Goal: Task Accomplishment & Management: Use online tool/utility

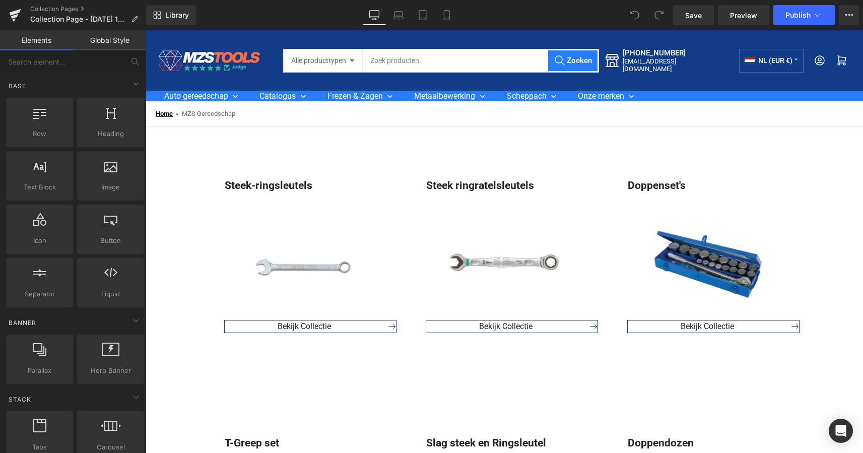
click at [168, 115] on link "Home" at bounding box center [164, 114] width 17 height 8
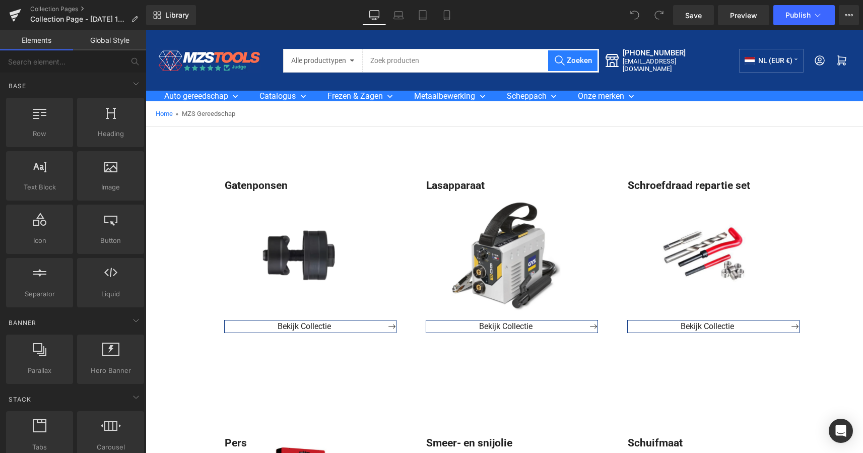
click at [233, 111] on span "MZS Gereedschap" at bounding box center [208, 114] width 53 height 8
click at [178, 115] on span "»" at bounding box center [176, 114] width 3 height 8
click at [161, 113] on link "Home" at bounding box center [164, 114] width 17 height 8
click at [17, 16] on icon at bounding box center [14, 16] width 7 height 5
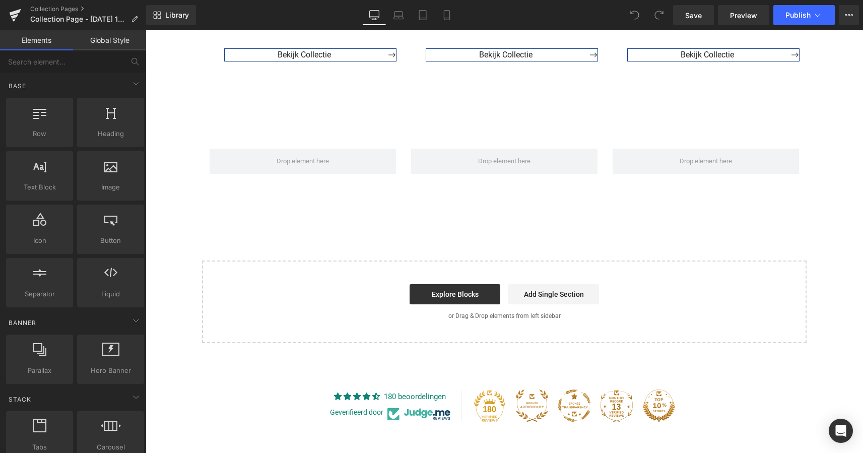
scroll to position [266, 0]
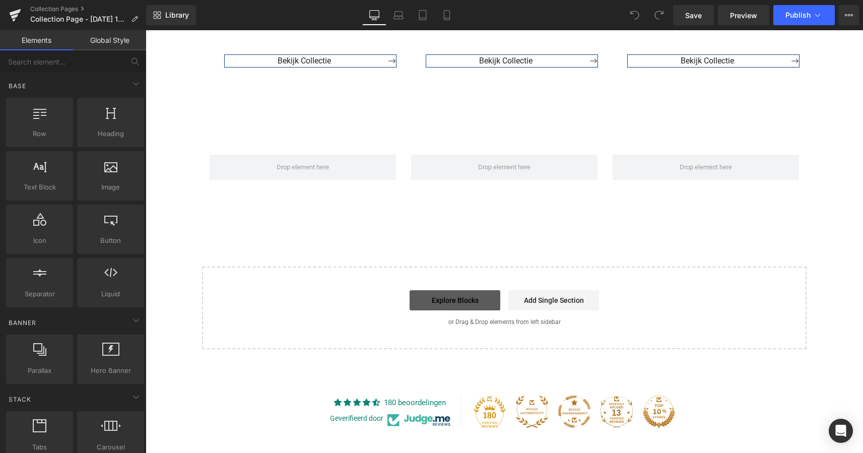
click at [460, 299] on link "Explore Blocks" at bounding box center [455, 300] width 91 height 20
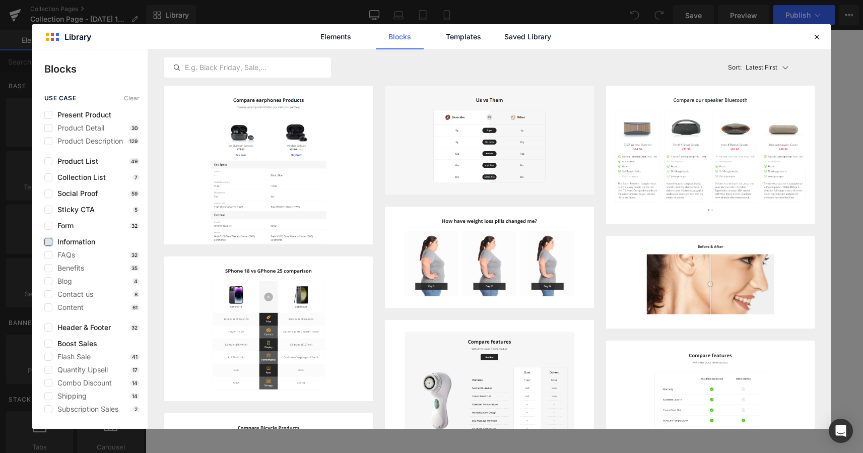
click at [48, 242] on label at bounding box center [48, 242] width 8 height 8
click at [48, 242] on input "checkbox" at bounding box center [48, 242] width 0 height 0
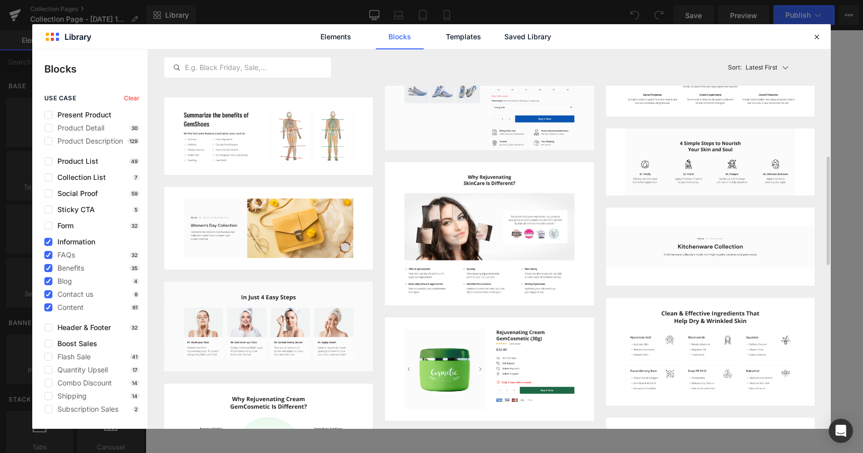
scroll to position [373, 0]
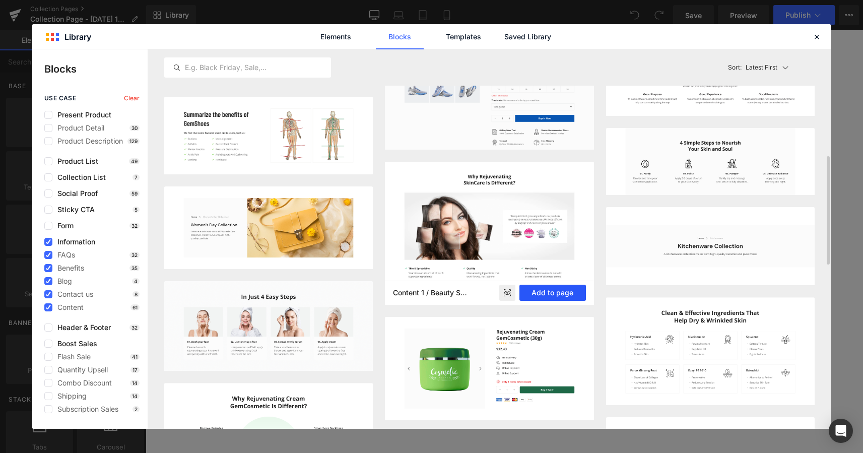
click at [545, 291] on button "Add to page" at bounding box center [552, 293] width 67 height 16
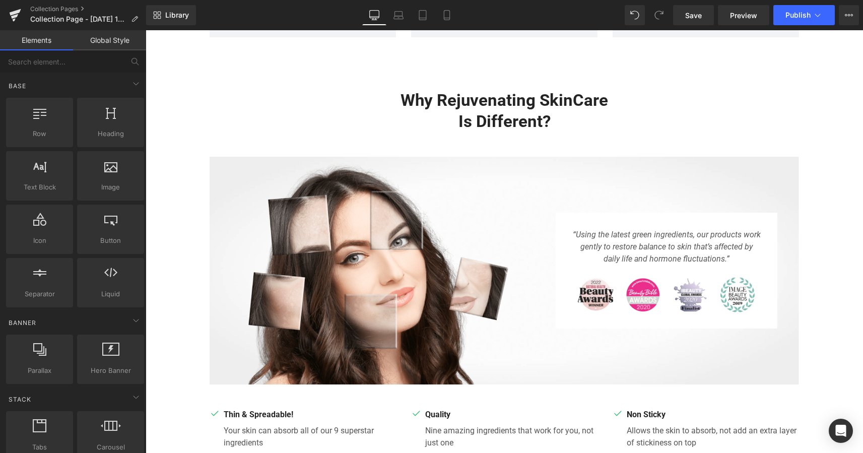
scroll to position [397, 0]
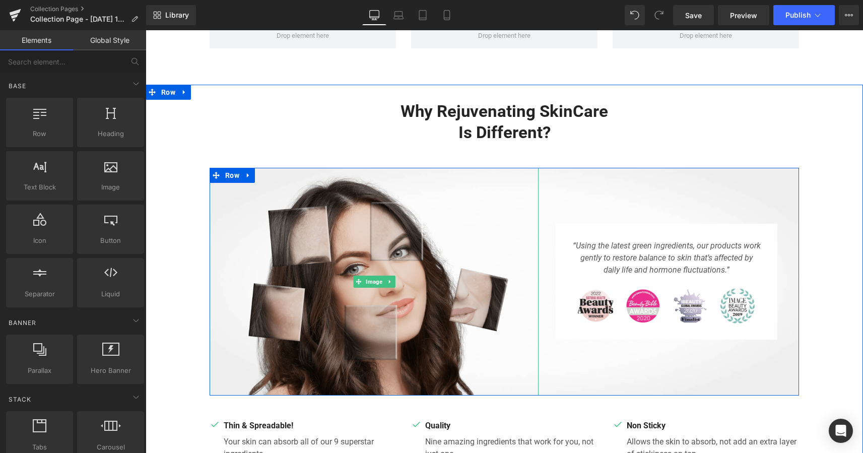
click at [398, 279] on img at bounding box center [374, 282] width 329 height 228
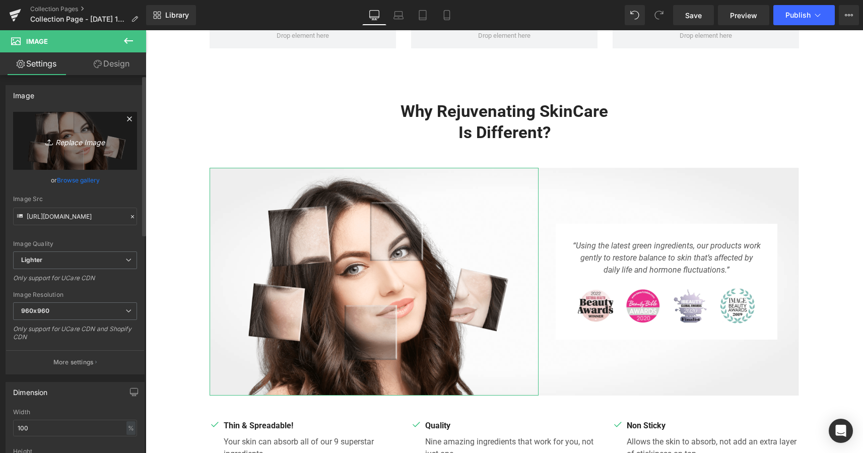
click at [74, 149] on link "Replace Image" at bounding box center [75, 141] width 124 height 58
type input "C:\fakepath\Scherm­afbeelding 2025-10-15 om 21.13.54.png"
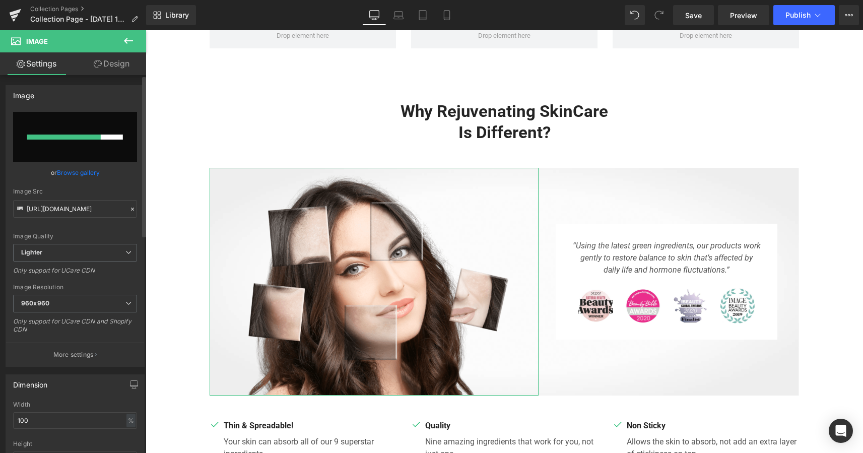
click at [86, 136] on div at bounding box center [64, 137] width 74 height 5
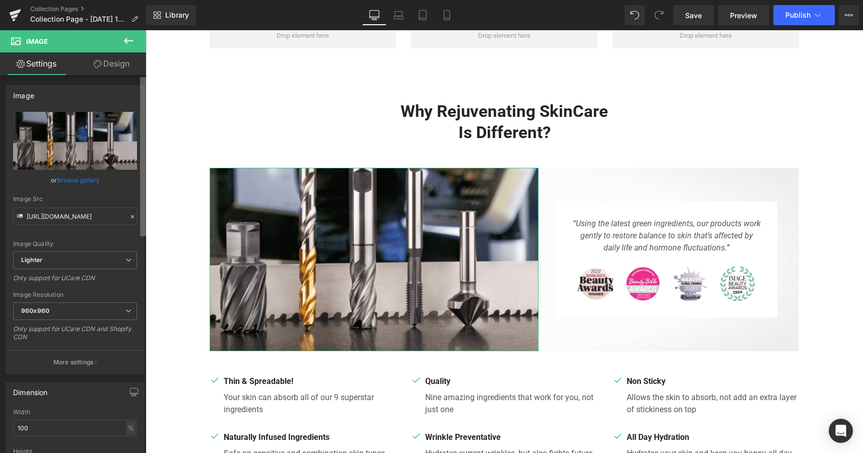
type input "https://ucarecdn.com/fee761ec-0911-4d4a-a741-ab4597bc7780/-/format/auto/-/previ…"
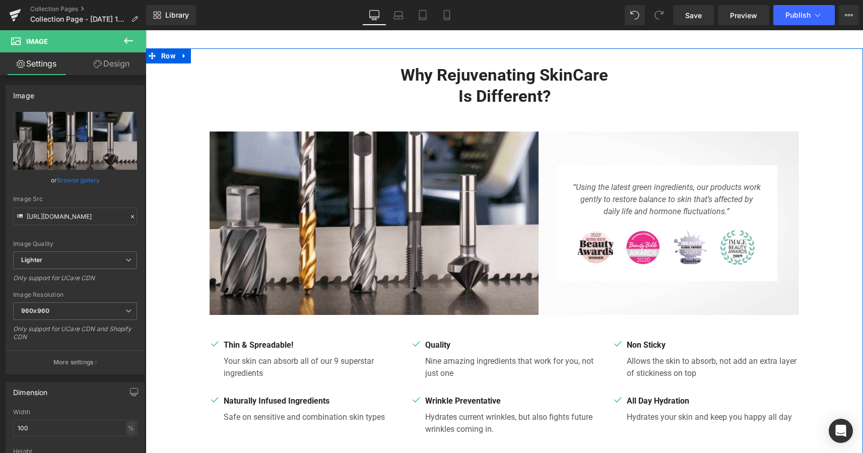
scroll to position [435, 0]
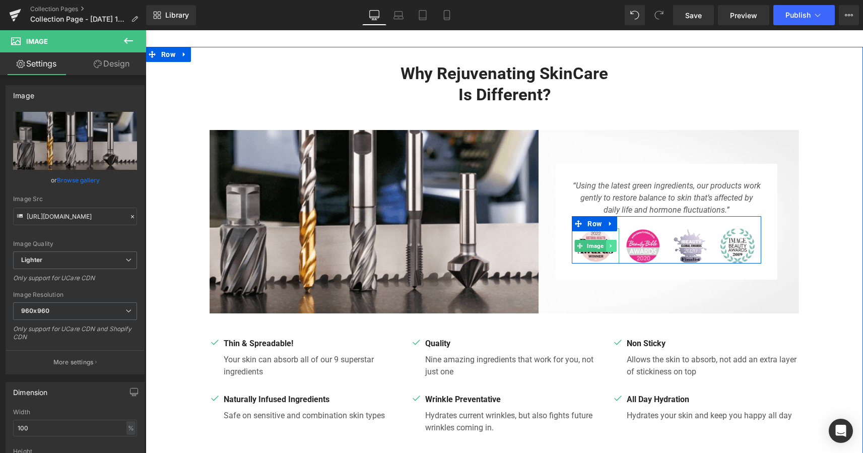
click at [609, 247] on icon at bounding box center [612, 246] width 6 height 6
click at [614, 244] on icon at bounding box center [617, 246] width 6 height 6
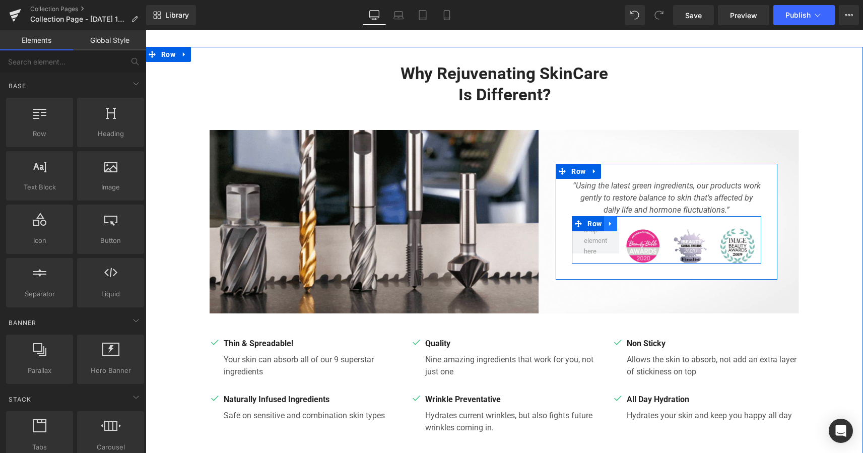
click at [612, 224] on icon at bounding box center [610, 224] width 7 height 8
click at [638, 221] on icon at bounding box center [636, 224] width 7 height 8
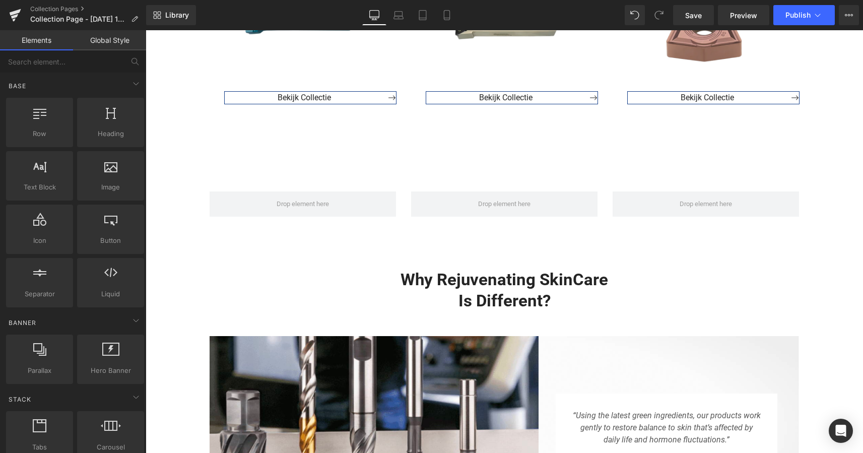
scroll to position [230, 0]
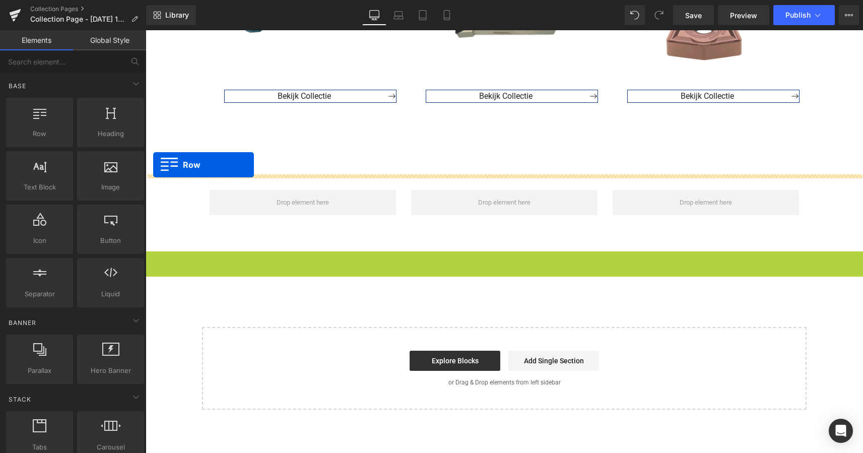
drag, startPoint x: 149, startPoint y: 260, endPoint x: 153, endPoint y: 165, distance: 95.3
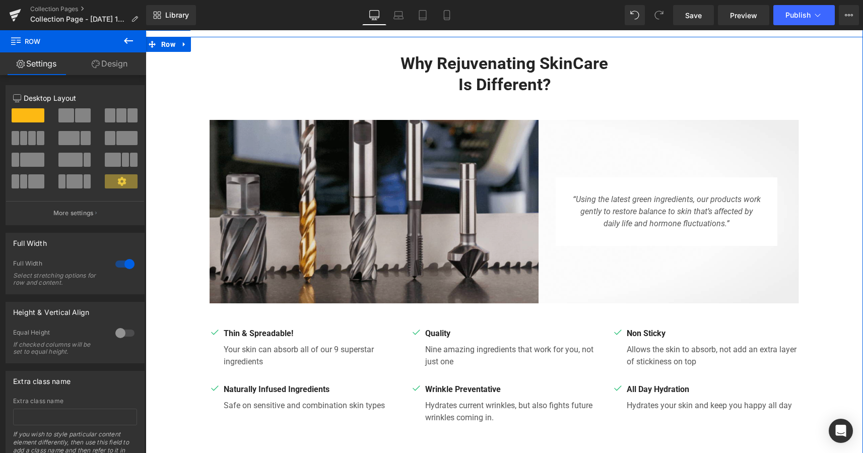
scroll to position [372, 0]
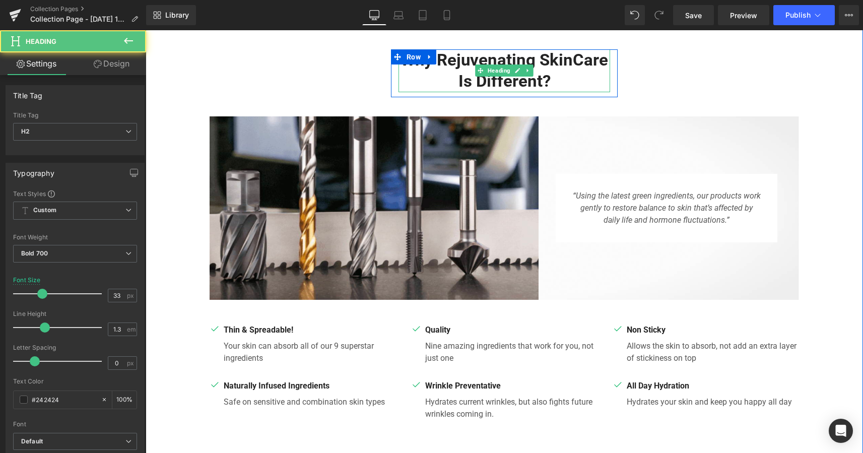
click at [546, 79] on h2 "Why Rejuvenating SkinCare Is Different?" at bounding box center [505, 70] width 212 height 43
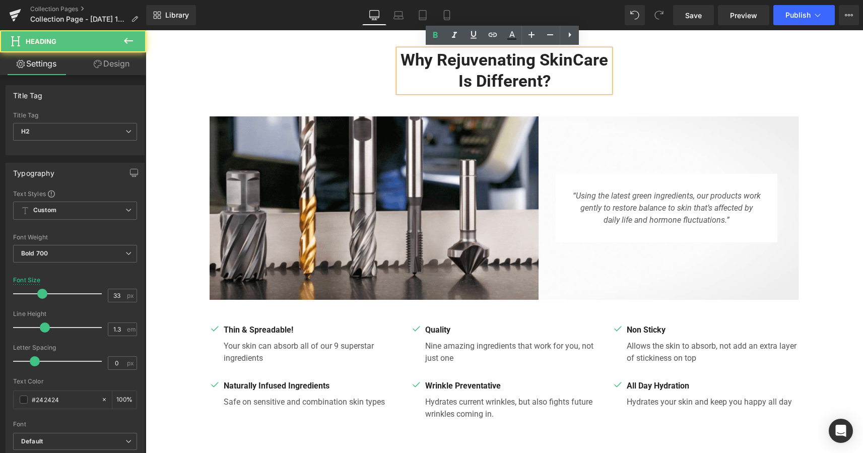
click at [540, 79] on h2 "Why Rejuvenating SkinCare Is Different?" at bounding box center [505, 70] width 212 height 43
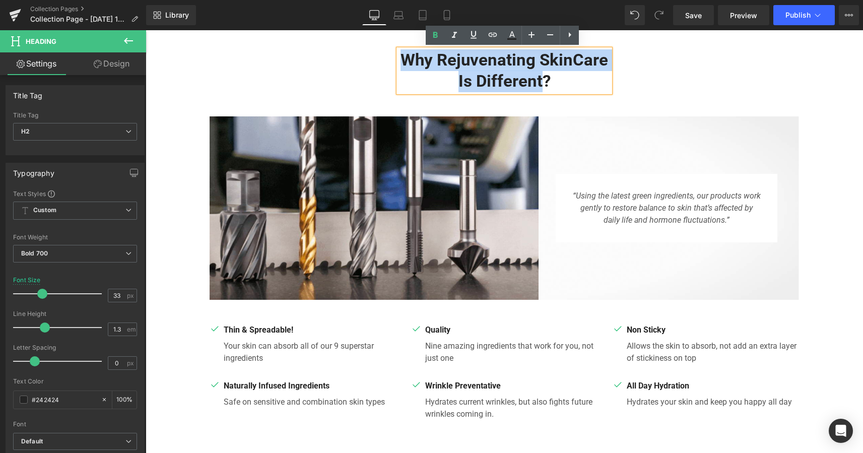
drag, startPoint x: 539, startPoint y: 79, endPoint x: 394, endPoint y: 54, distance: 147.6
click at [394, 54] on div "Why Rejuvenating SkinCare Is Different? Heading" at bounding box center [504, 70] width 227 height 43
paste div
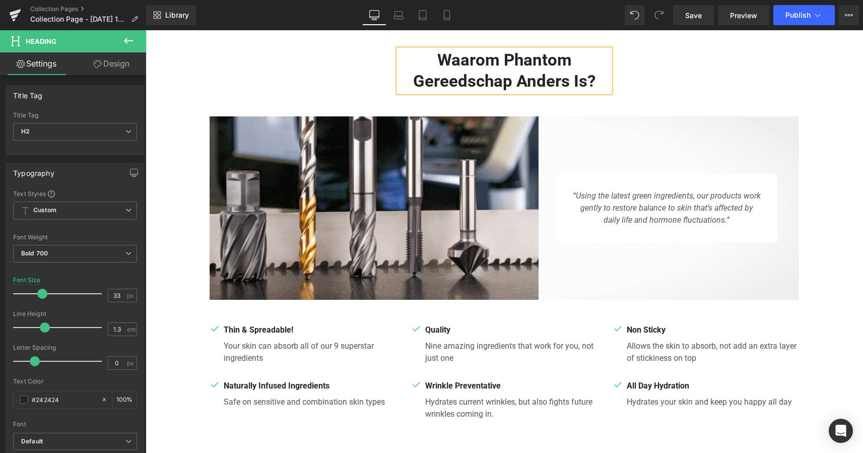
click at [686, 78] on div "Waarom Phantom Gereedschap anders is? Heading Row Image “Using the latest green…" at bounding box center [505, 238] width 718 height 379
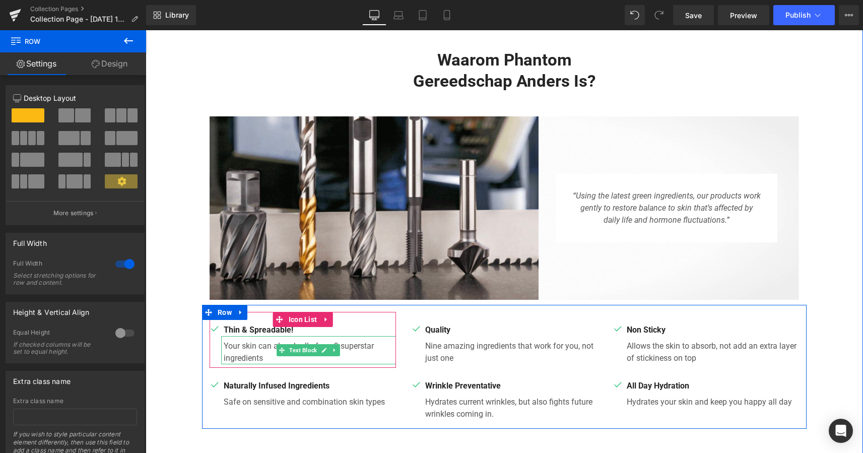
click at [264, 357] on p "Your skin can absorb all of our 9 superstar ingredients" at bounding box center [310, 352] width 172 height 24
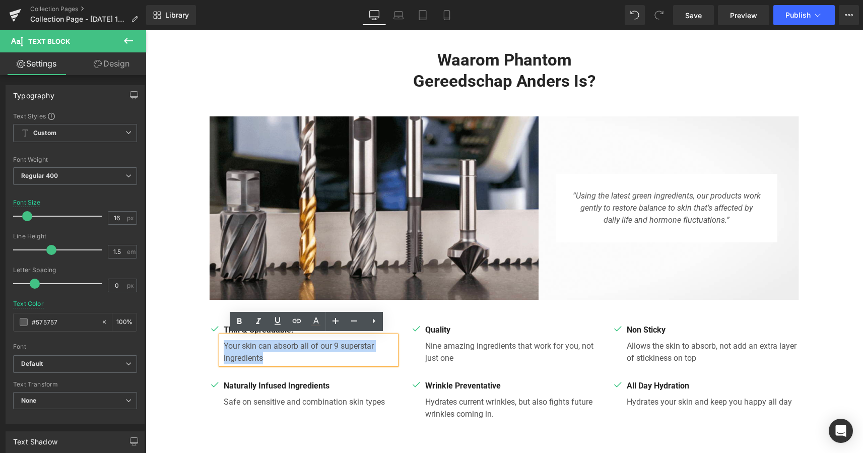
drag, startPoint x: 262, startPoint y: 357, endPoint x: 218, endPoint y: 338, distance: 47.6
click at [221, 338] on div "Your skin can absorb all of our 9 superstar ingredients" at bounding box center [308, 350] width 175 height 28
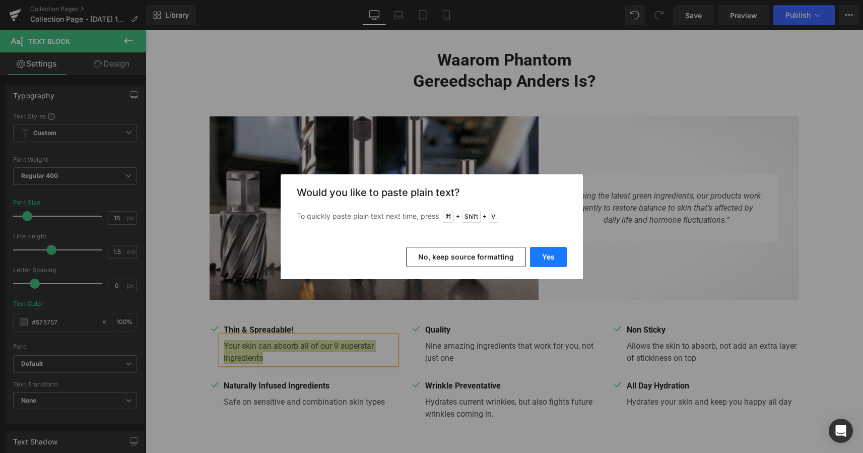
click at [557, 255] on button "Yes" at bounding box center [548, 257] width 37 height 20
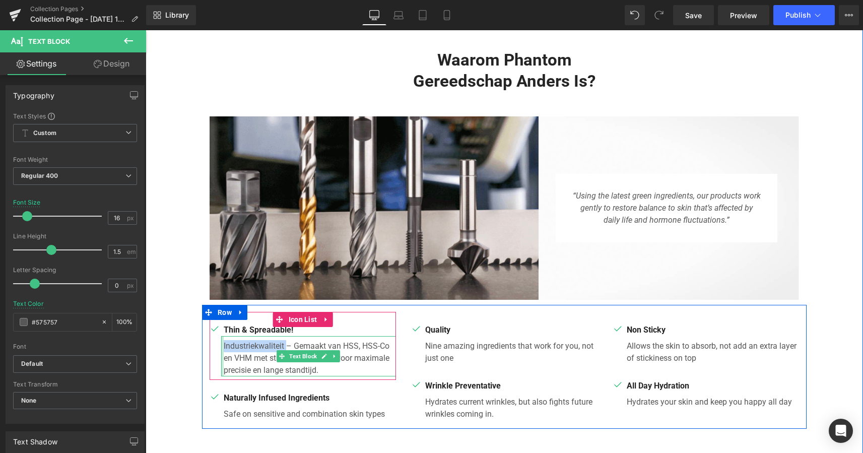
drag, startPoint x: 284, startPoint y: 344, endPoint x: 220, endPoint y: 341, distance: 64.5
click at [221, 341] on div "Industriekwaliteit – Gemaakt van HSS, HSS-Co en VHM met strakke toleranties voo…" at bounding box center [308, 356] width 175 height 40
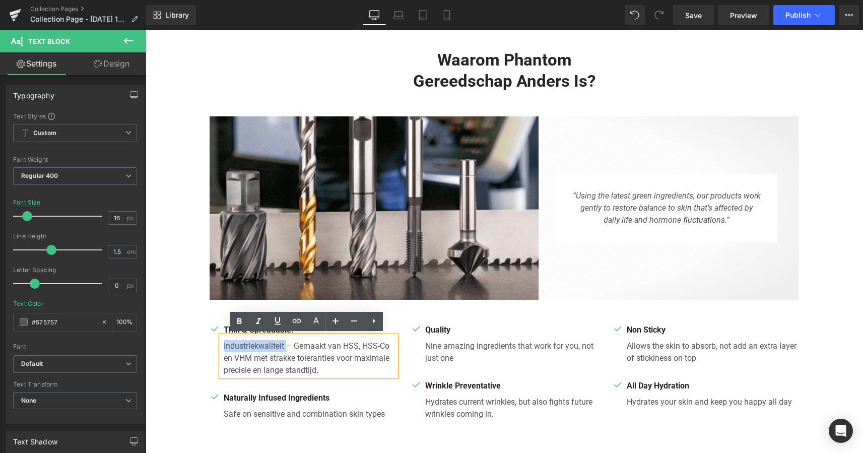
copy p "Industriekwaliteit"
click at [189, 339] on div "Waarom Phantom Gereedschap anders is? Heading Row Image “Using the latest green…" at bounding box center [505, 238] width 718 height 379
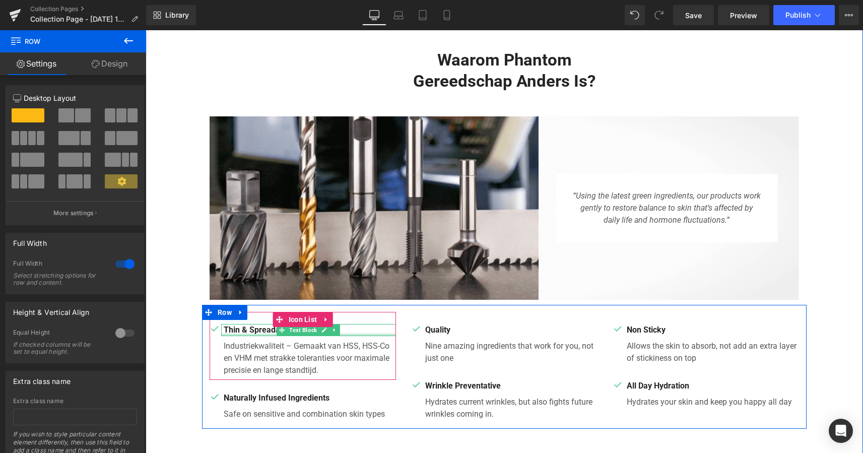
click at [255, 334] on div at bounding box center [308, 335] width 175 height 3
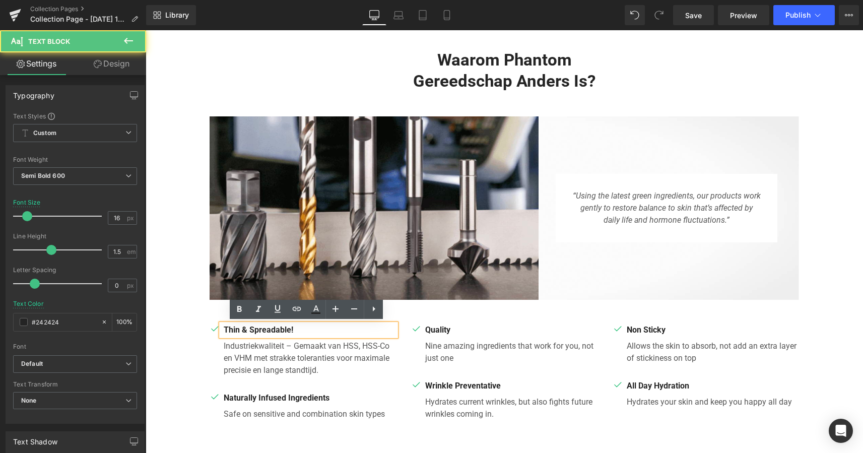
click at [290, 325] on p "Thin & Spreadable!" at bounding box center [310, 330] width 172 height 12
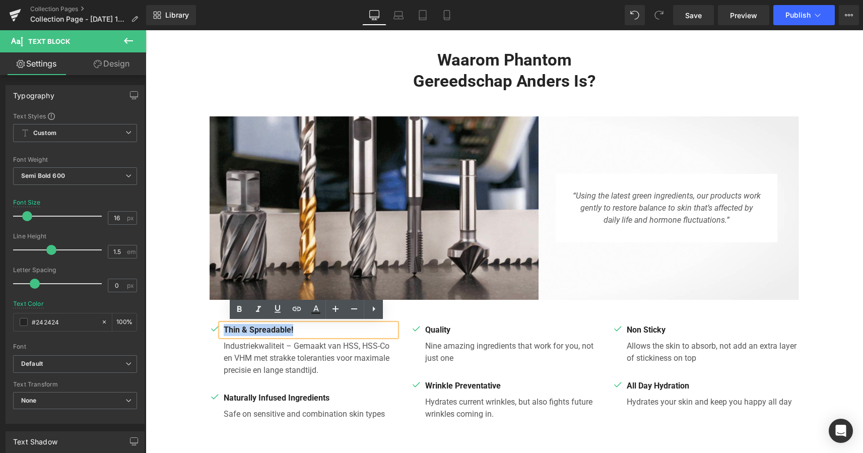
drag, startPoint x: 292, startPoint y: 326, endPoint x: 222, endPoint y: 329, distance: 70.6
click at [224, 329] on p "Thin & Spreadable!" at bounding box center [310, 330] width 172 height 12
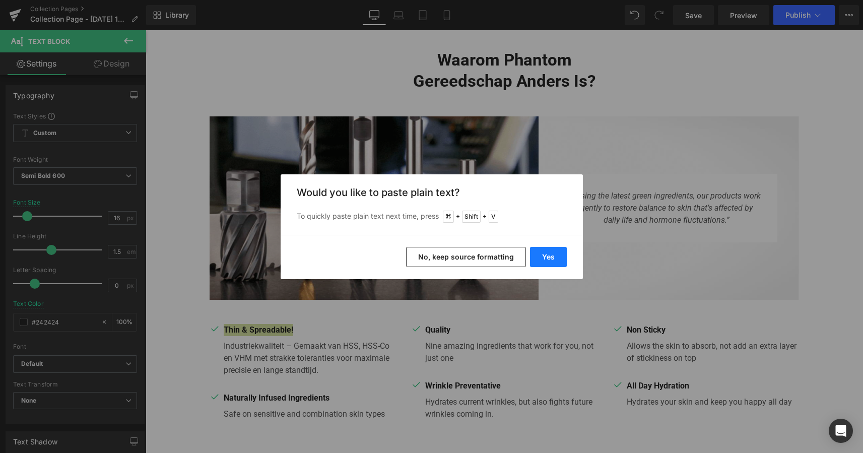
click at [555, 250] on button "Yes" at bounding box center [548, 257] width 37 height 20
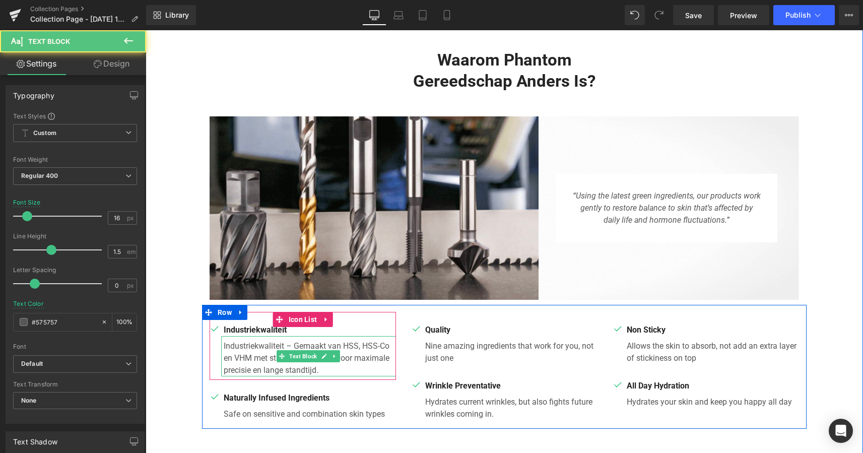
click at [293, 344] on p "Industriekwaliteit – Gemaakt van HSS, HSS-Co en VHM met strakke toleranties voo…" at bounding box center [310, 358] width 172 height 36
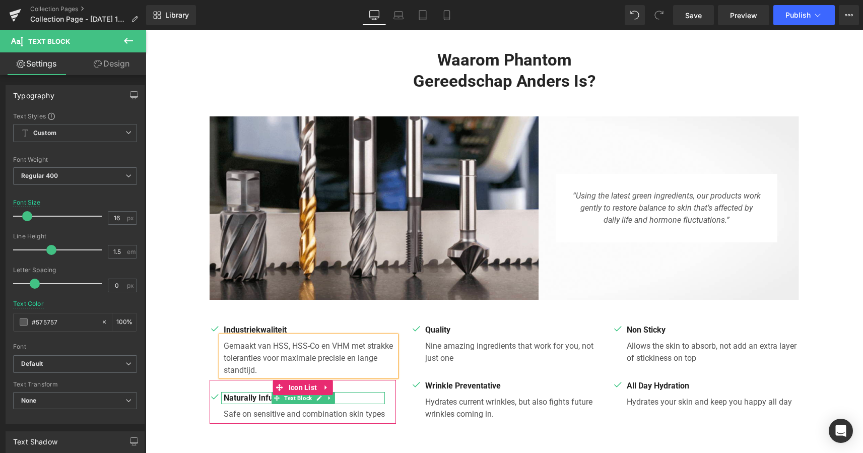
click at [258, 394] on p "Naturally Infused Ingredients" at bounding box center [304, 398] width 161 height 12
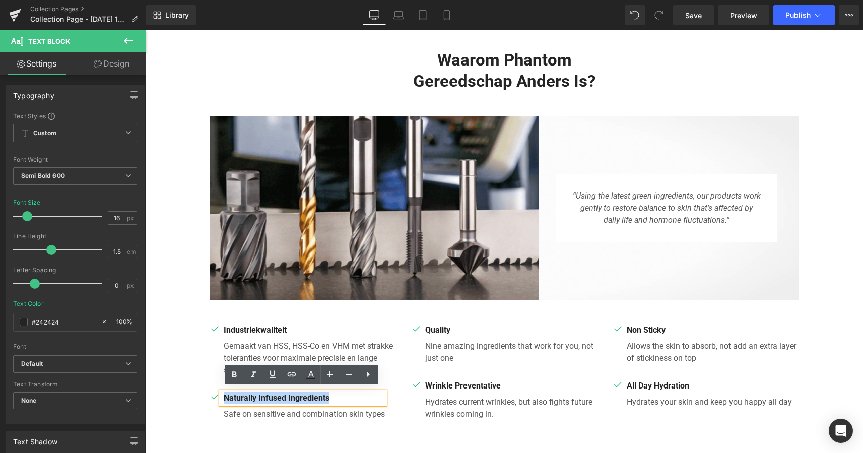
drag, startPoint x: 331, startPoint y: 393, endPoint x: 218, endPoint y: 387, distance: 113.0
click at [221, 392] on div "Naturally Infused Ingredients" at bounding box center [303, 398] width 164 height 12
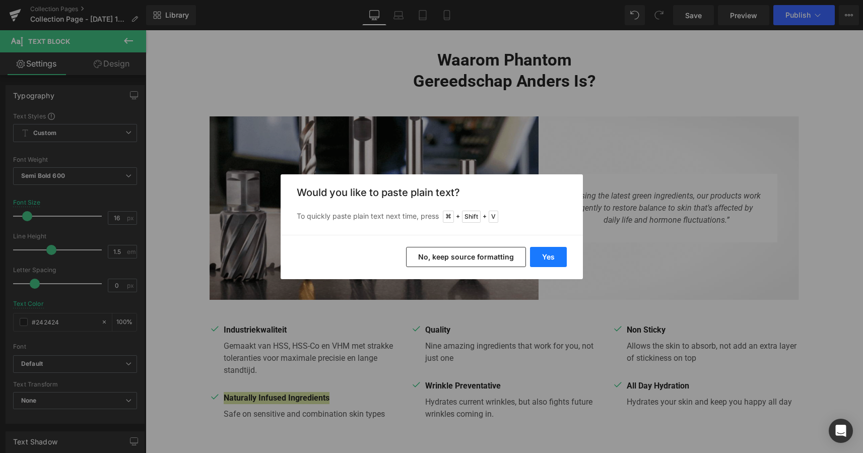
click at [548, 256] on button "Yes" at bounding box center [548, 257] width 37 height 20
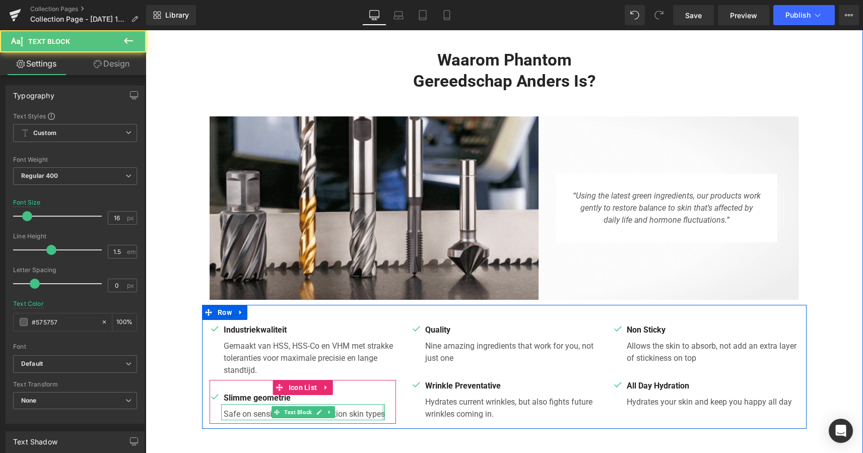
click at [382, 410] on div at bounding box center [383, 412] width 3 height 16
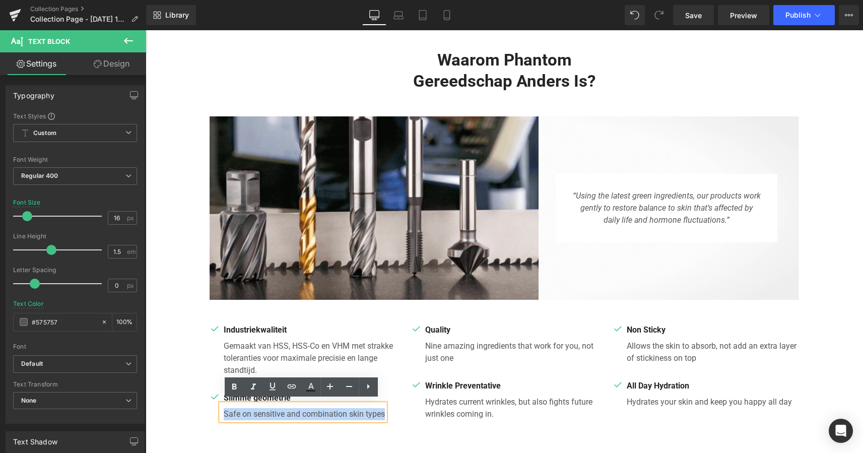
drag, startPoint x: 383, startPoint y: 409, endPoint x: 217, endPoint y: 405, distance: 166.8
click at [221, 405] on div "Safe on sensitive and combination skin types" at bounding box center [303, 412] width 164 height 16
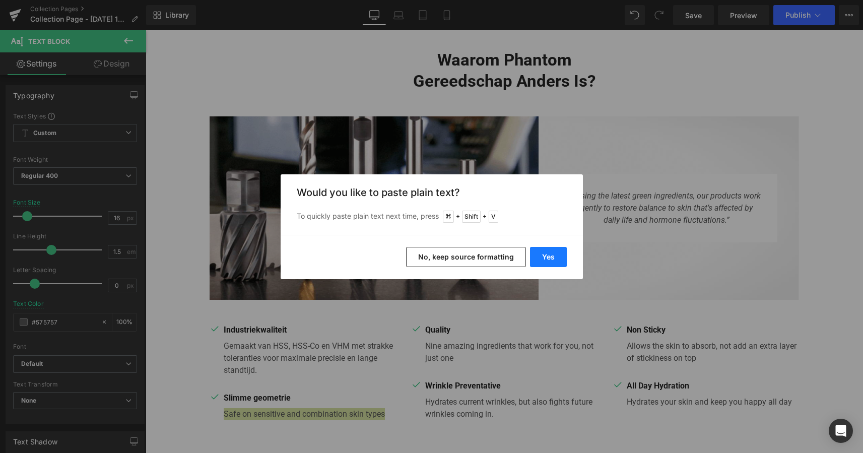
click at [548, 257] on button "Yes" at bounding box center [548, 257] width 37 height 20
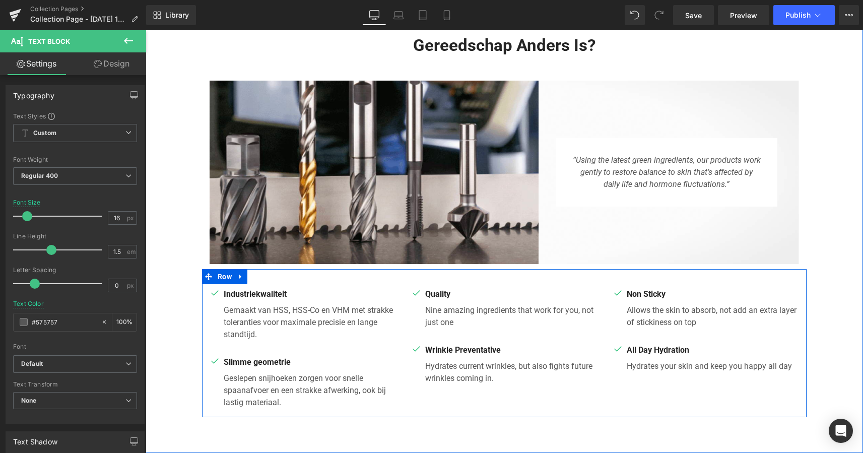
scroll to position [418, 0]
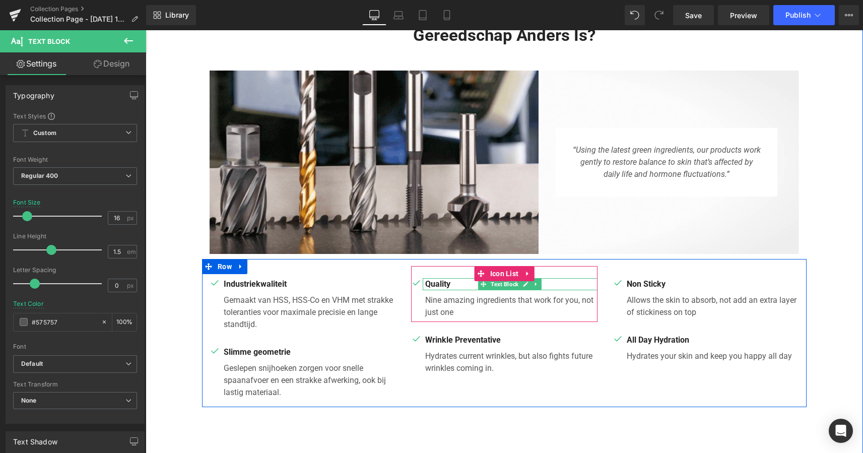
click at [448, 283] on p "Quality" at bounding box center [511, 284] width 172 height 12
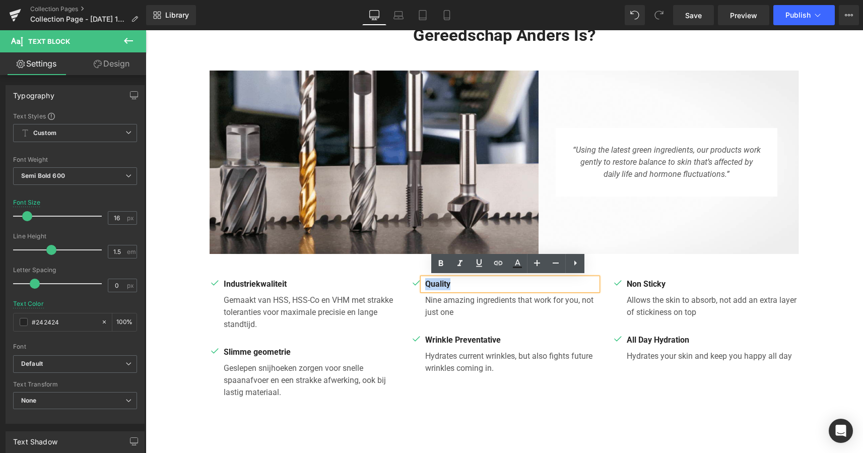
drag, startPoint x: 448, startPoint y: 283, endPoint x: 422, endPoint y: 282, distance: 26.7
click at [423, 282] on div "Quality" at bounding box center [510, 284] width 175 height 12
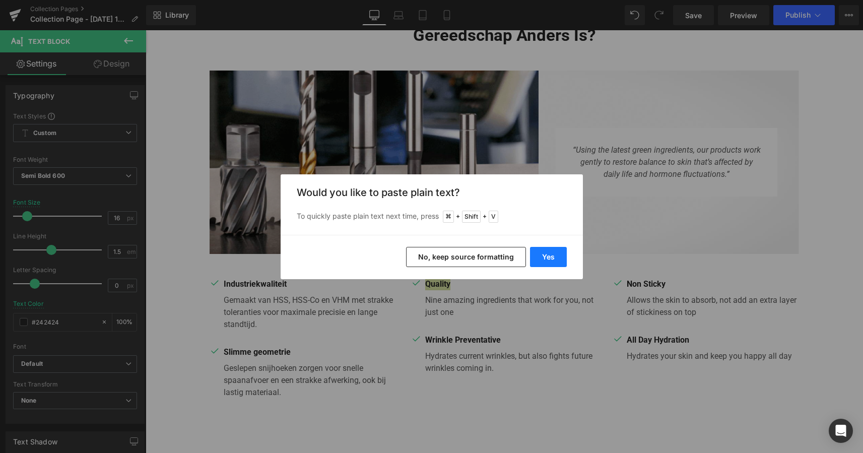
click at [544, 258] on button "Yes" at bounding box center [548, 257] width 37 height 20
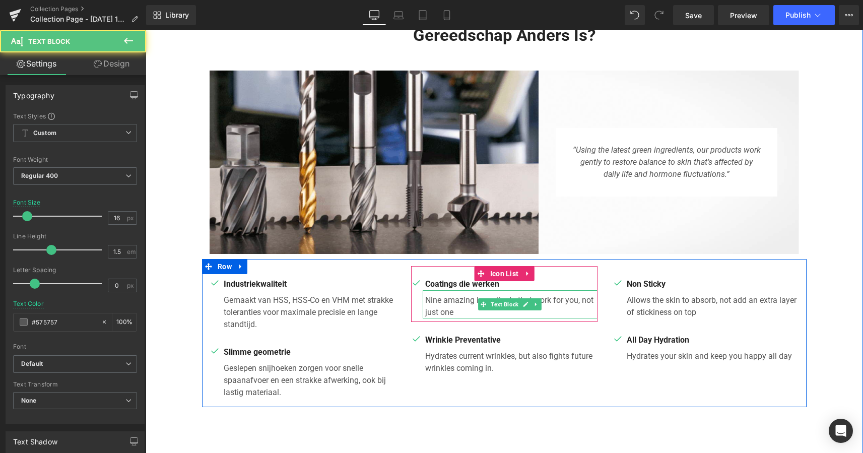
click at [453, 309] on p "Nine amazing ingredients that work for you, not just one" at bounding box center [511, 306] width 172 height 24
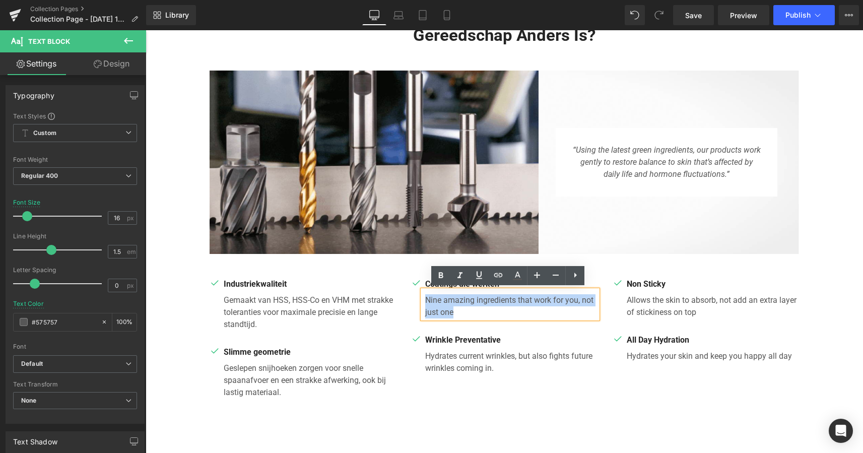
drag, startPoint x: 453, startPoint y: 309, endPoint x: 423, endPoint y: 295, distance: 34.0
click at [425, 295] on p "Nine amazing ingredients that work for you, not just one" at bounding box center [511, 306] width 172 height 24
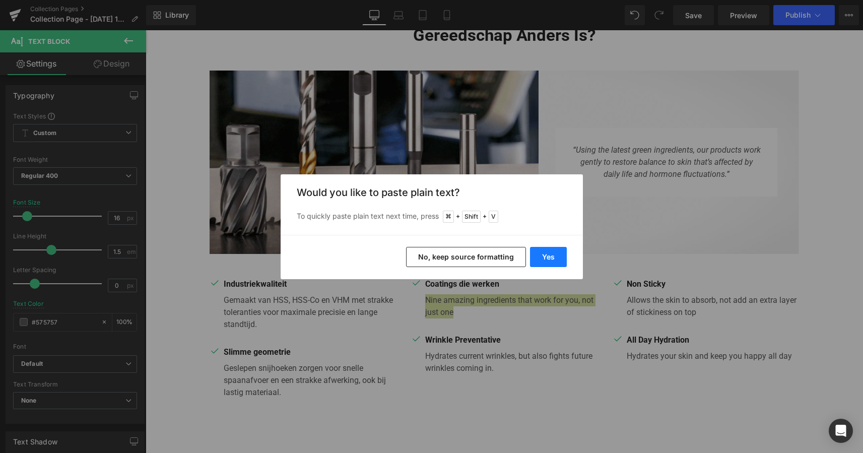
click at [551, 259] on button "Yes" at bounding box center [548, 257] width 37 height 20
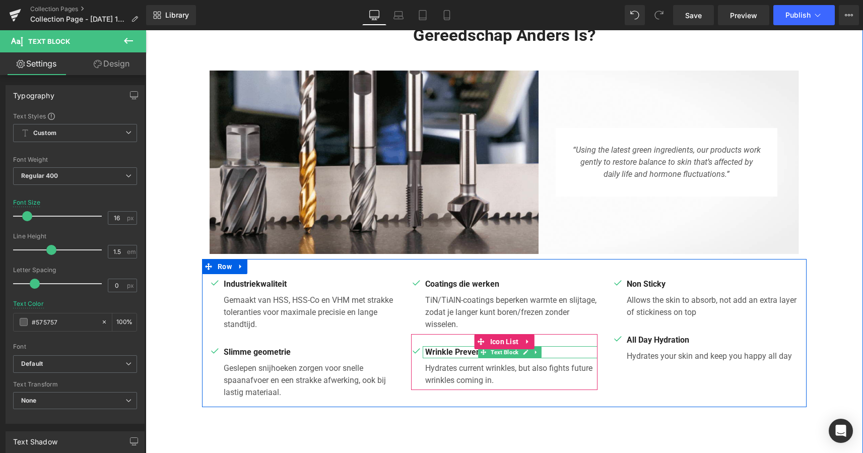
click at [464, 349] on p "Wrinkle Preventative" at bounding box center [511, 352] width 172 height 12
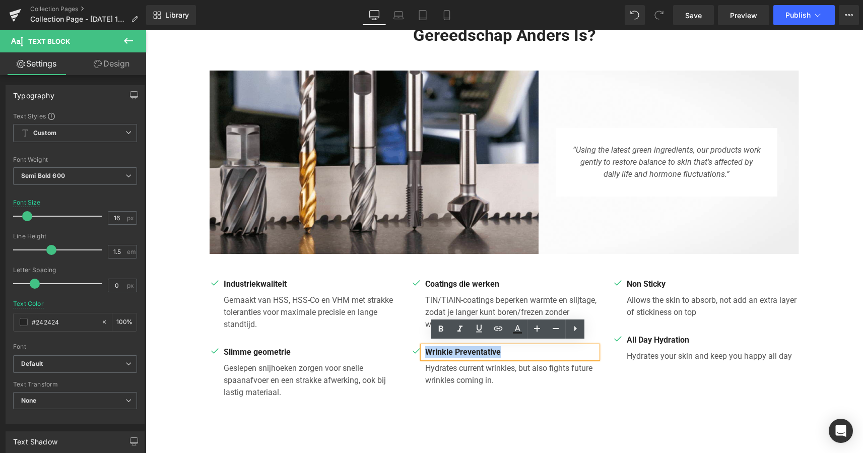
drag, startPoint x: 499, startPoint y: 348, endPoint x: 420, endPoint y: 346, distance: 79.1
click at [423, 346] on div "Wrinkle Preventative" at bounding box center [510, 352] width 175 height 12
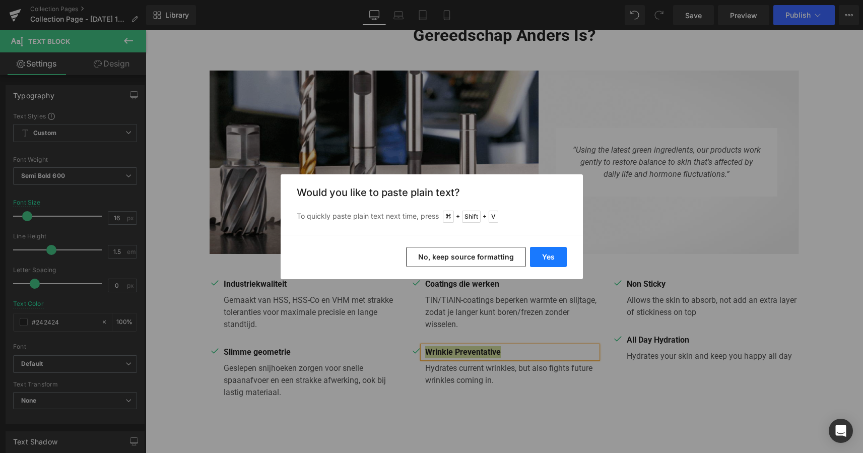
click at [556, 253] on button "Yes" at bounding box center [548, 257] width 37 height 20
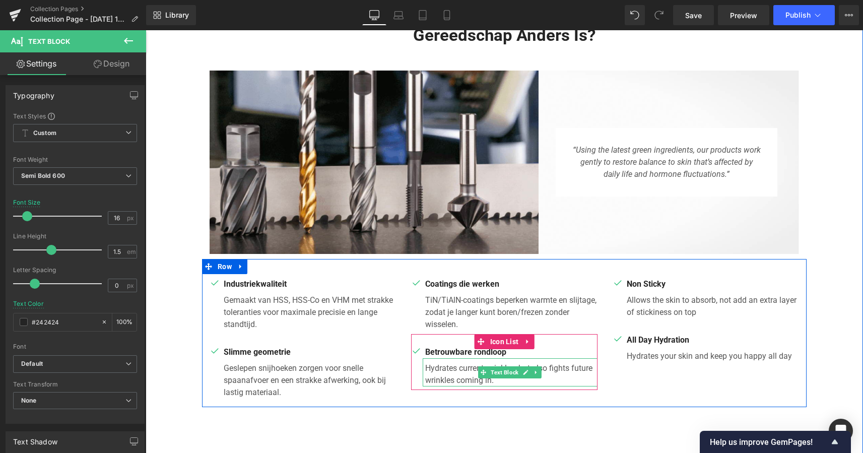
click at [496, 377] on p "Hydrates current wrinkles, but also fights future wrinkles coming in." at bounding box center [511, 374] width 172 height 24
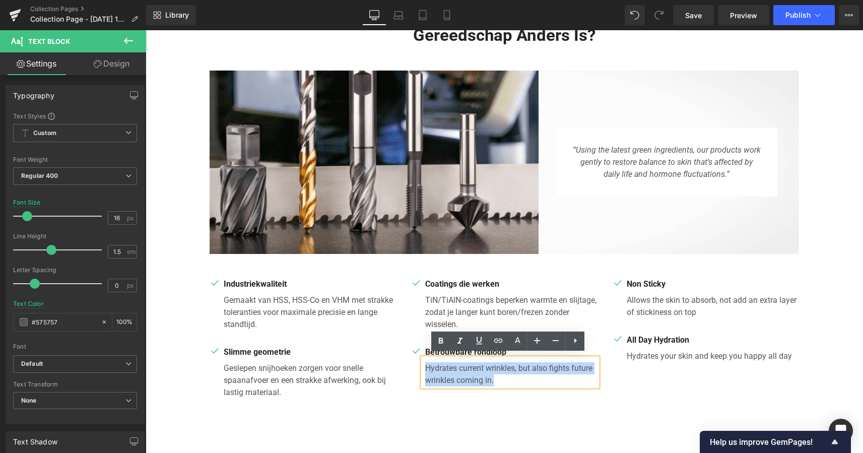
drag, startPoint x: 496, startPoint y: 377, endPoint x: 420, endPoint y: 361, distance: 77.8
click at [423, 361] on div "Hydrates current wrinkles, but also fights future wrinkles coming in." at bounding box center [510, 372] width 175 height 28
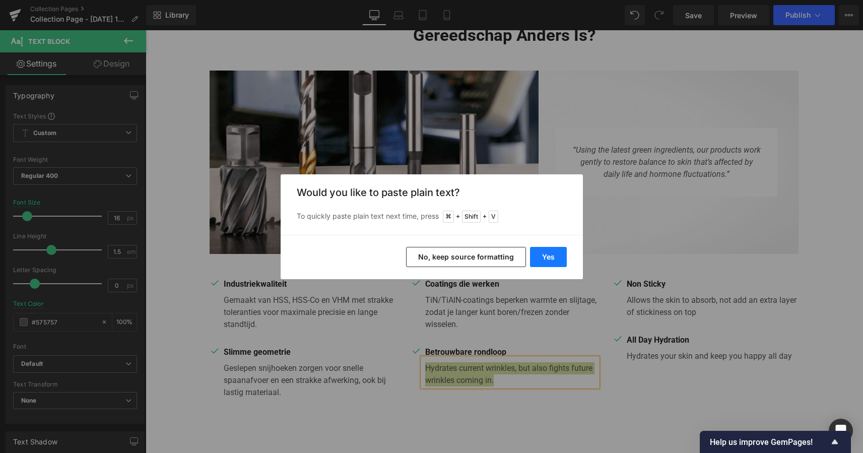
click at [551, 250] on button "Yes" at bounding box center [548, 257] width 37 height 20
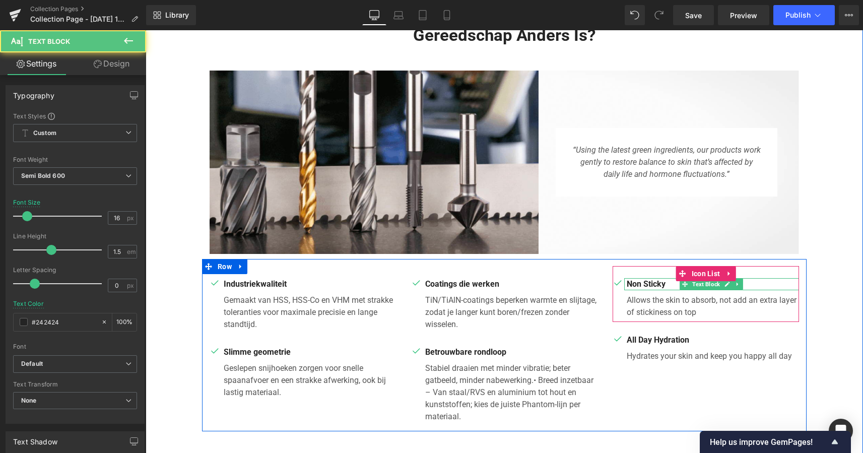
click at [665, 282] on p "Non Sticky" at bounding box center [713, 284] width 172 height 12
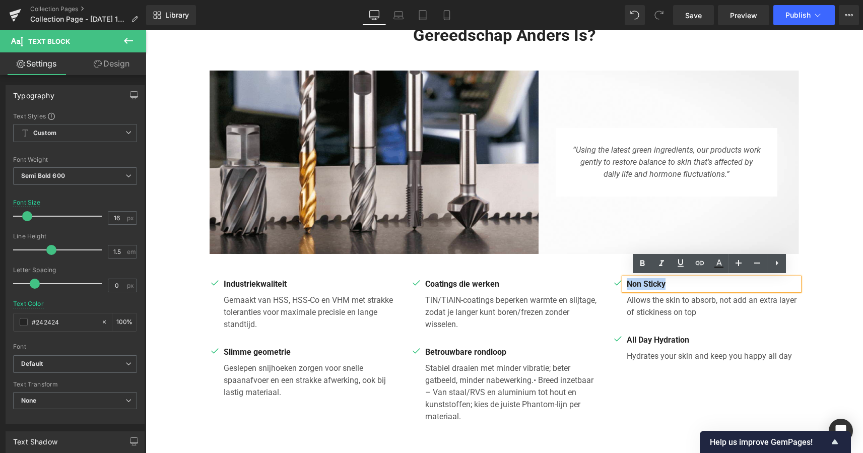
drag, startPoint x: 665, startPoint y: 282, endPoint x: 624, endPoint y: 281, distance: 40.8
click at [627, 281] on p "Non Sticky" at bounding box center [713, 284] width 172 height 12
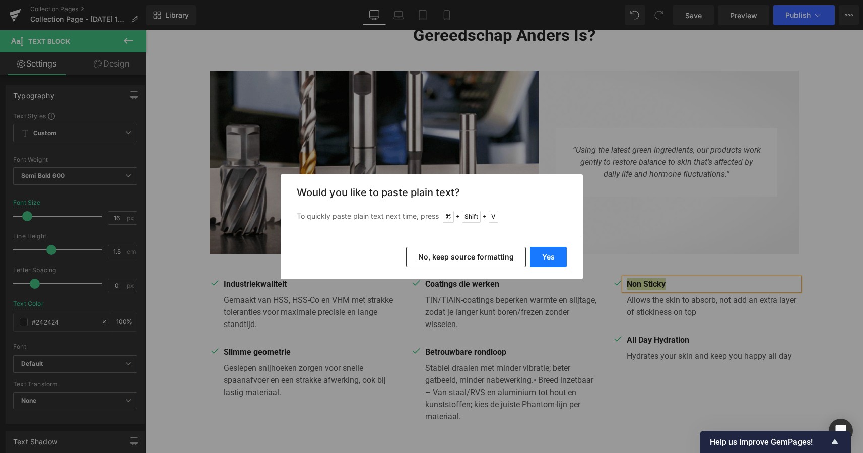
click at [554, 259] on button "Yes" at bounding box center [548, 257] width 37 height 20
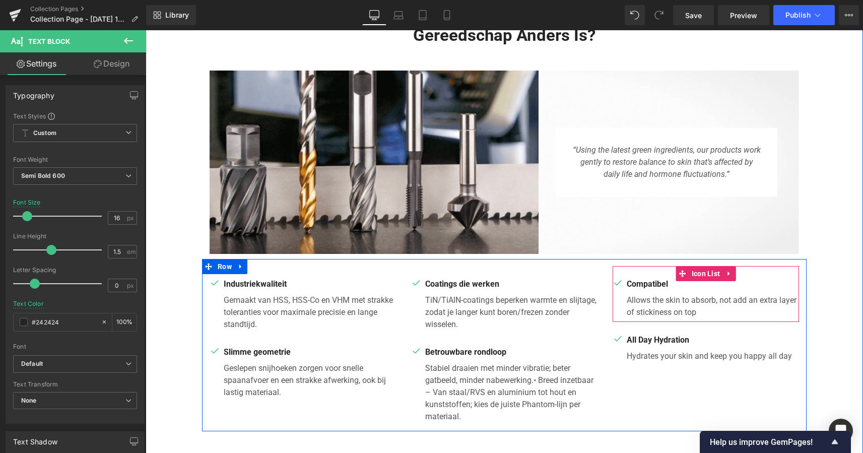
click at [698, 314] on p "Allows the skin to absorb, not add an extra layer of stickiness on top" at bounding box center [713, 306] width 172 height 24
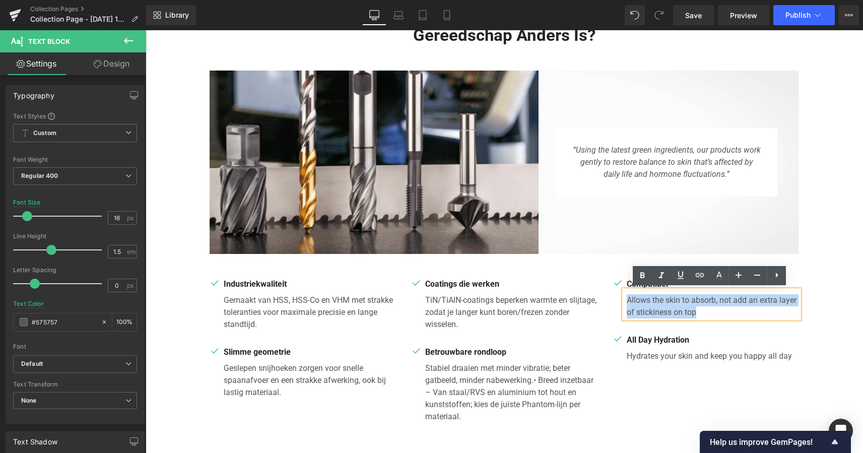
drag, startPoint x: 698, startPoint y: 312, endPoint x: 625, endPoint y: 297, distance: 74.0
click at [627, 297] on p "Allows the skin to absorb, not add an extra layer of stickiness on top" at bounding box center [713, 306] width 172 height 24
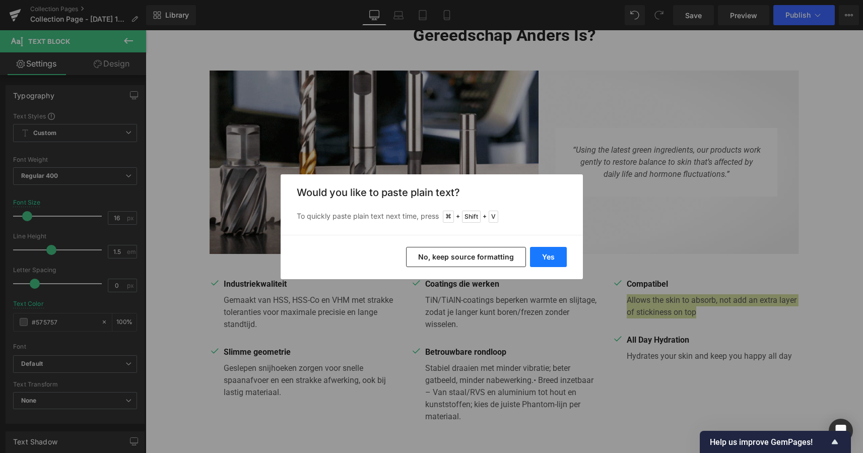
click at [555, 255] on button "Yes" at bounding box center [548, 257] width 37 height 20
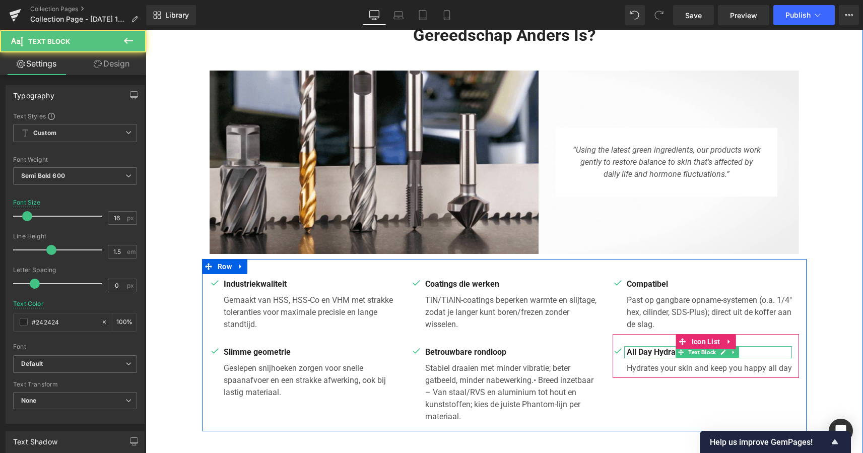
click at [656, 349] on p "All Day Hydration" at bounding box center [709, 352] width 165 height 12
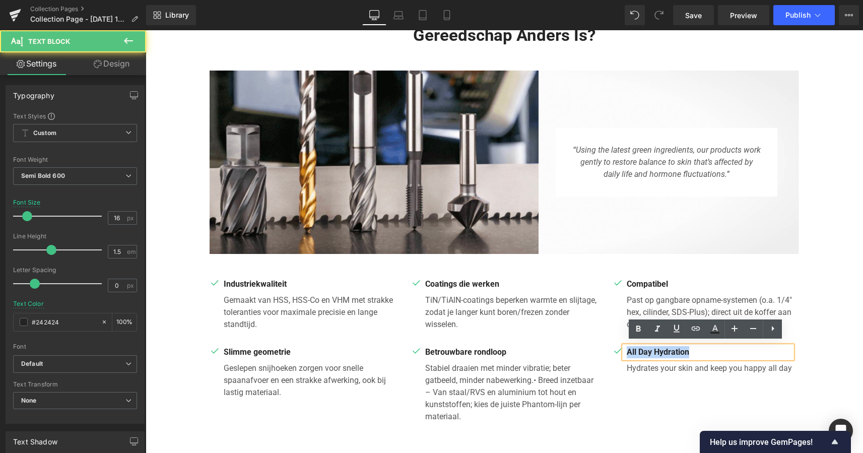
drag, startPoint x: 687, startPoint y: 347, endPoint x: 622, endPoint y: 345, distance: 64.5
click at [624, 346] on div "All Day Hydration" at bounding box center [708, 352] width 168 height 12
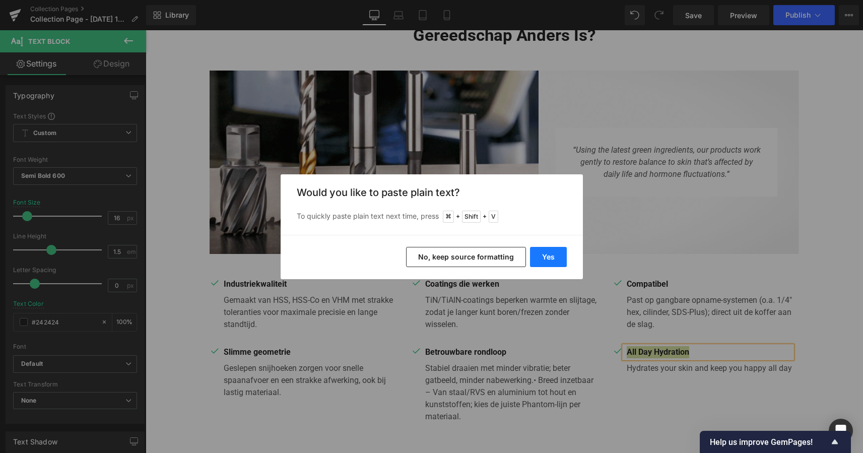
click at [553, 252] on button "Yes" at bounding box center [548, 257] width 37 height 20
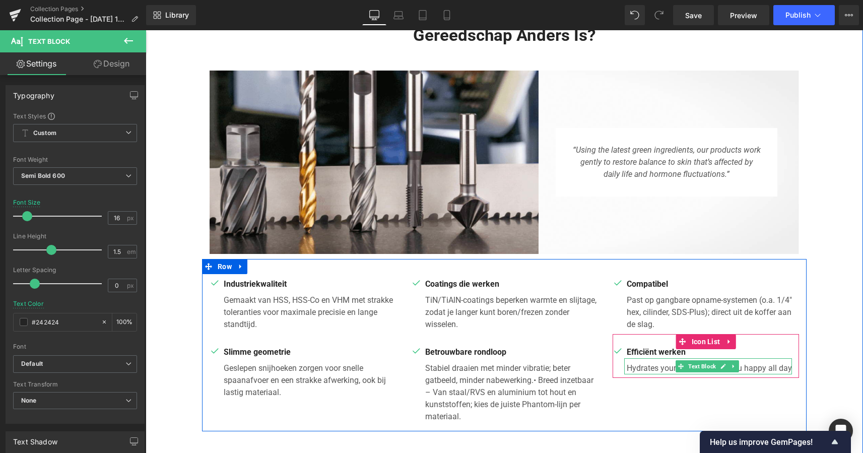
click at [786, 365] on p "Hydrates your skin and keep you happy all day" at bounding box center [709, 368] width 165 height 12
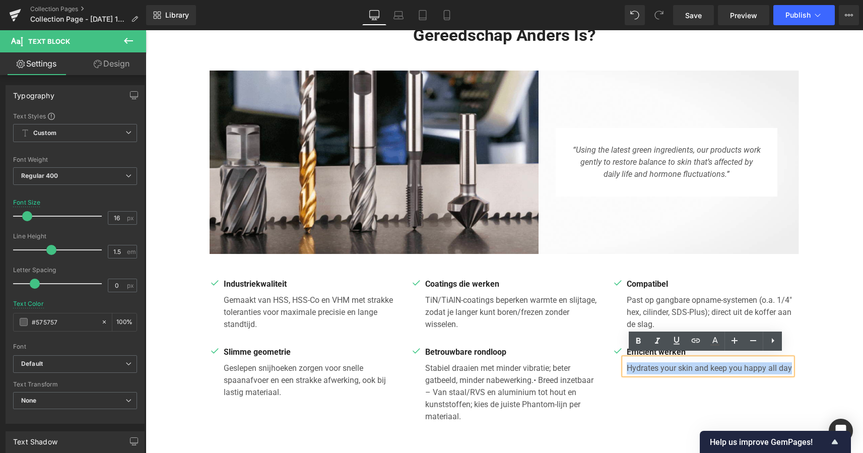
drag, startPoint x: 788, startPoint y: 365, endPoint x: 614, endPoint y: 365, distance: 173.3
click at [614, 365] on div "Efficiënt werken Text Block Hydrates your skin and keep you happy all day Text …" at bounding box center [702, 360] width 179 height 28
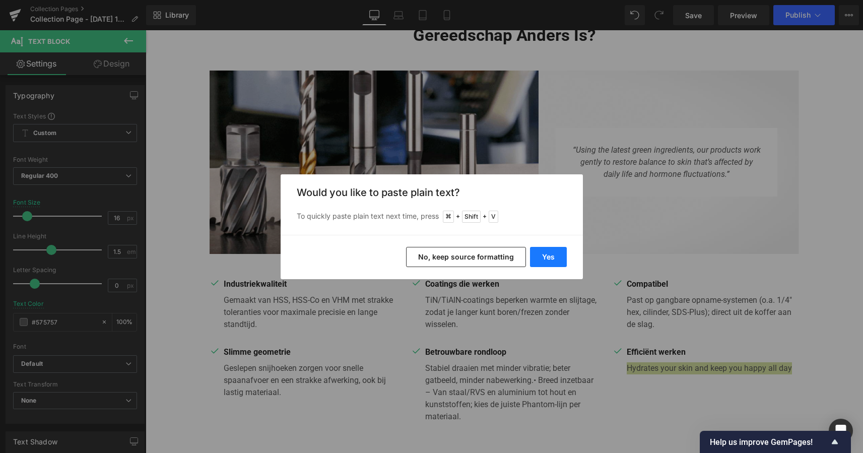
click at [554, 257] on button "Yes" at bounding box center [548, 257] width 37 height 20
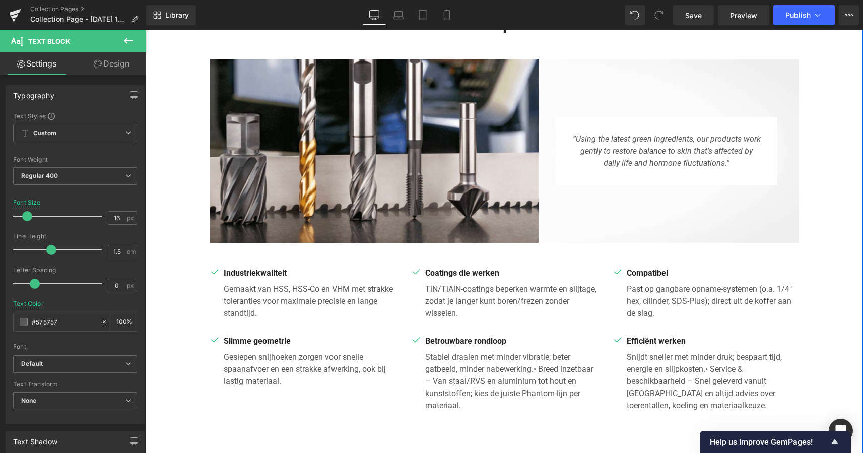
scroll to position [419, 0]
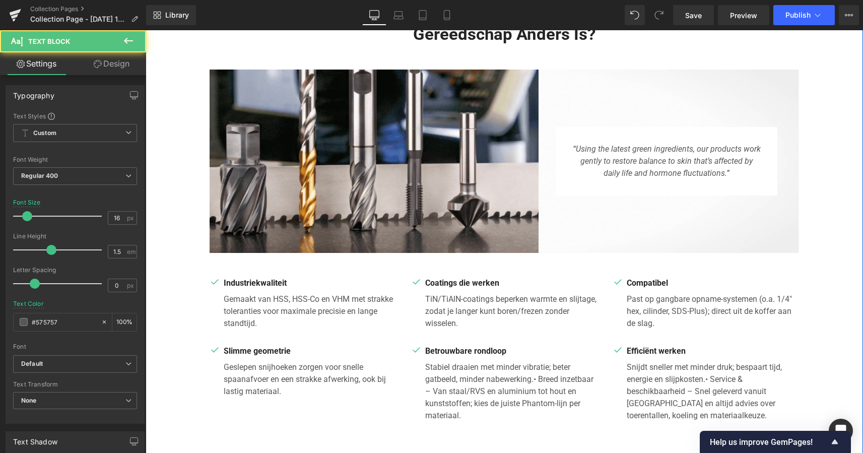
drag, startPoint x: 780, startPoint y: 411, endPoint x: 811, endPoint y: 428, distance: 35.2
click at [811, 428] on div "Waarom Phantom Gereedschap anders is? Heading Row Image “Using the latest green…" at bounding box center [505, 225] width 718 height 479
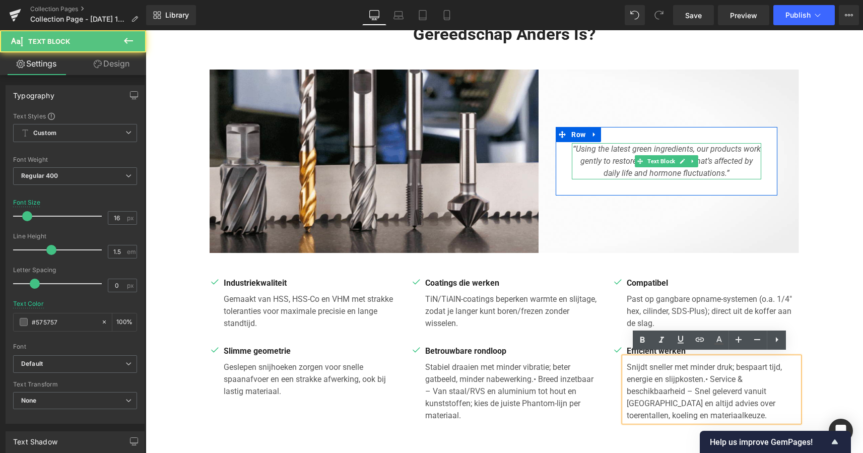
click at [726, 170] on icon "“Using the latest green ingredients, our products work gently to restore balanc…" at bounding box center [667, 161] width 188 height 34
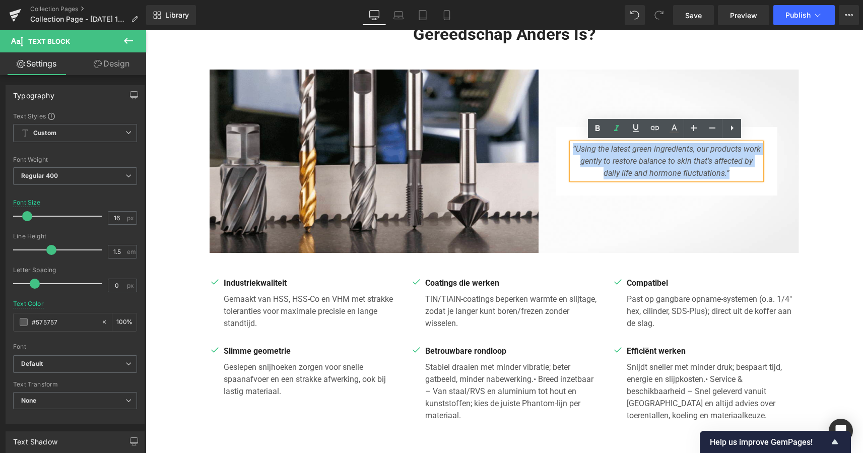
drag, startPoint x: 729, startPoint y: 170, endPoint x: 568, endPoint y: 144, distance: 162.9
click at [572, 144] on div "“Using the latest green ingredients, our products work gently to restore balanc…" at bounding box center [666, 161] width 189 height 36
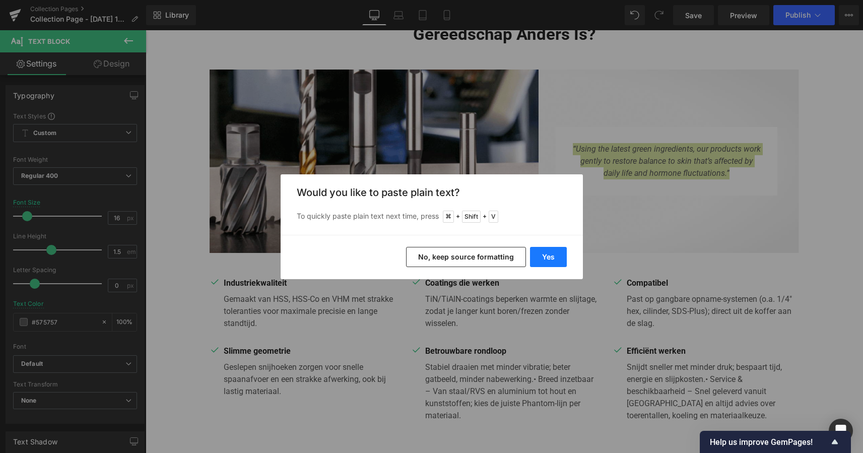
click at [549, 256] on button "Yes" at bounding box center [548, 257] width 37 height 20
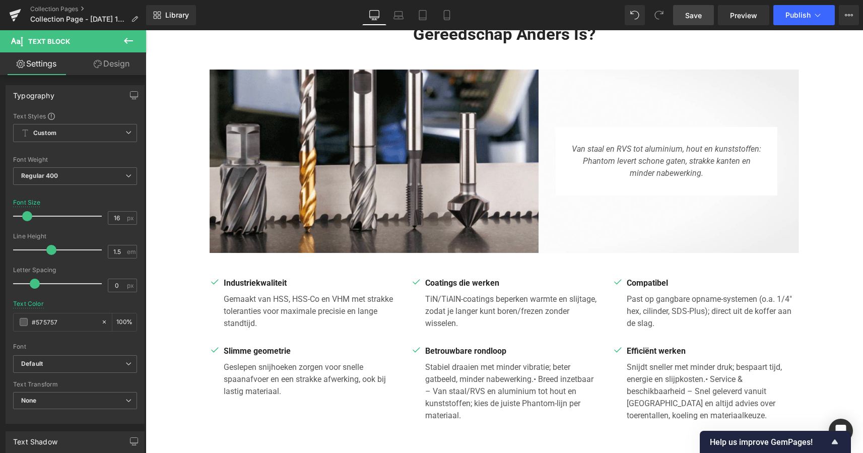
click at [693, 14] on span "Save" at bounding box center [693, 15] width 17 height 11
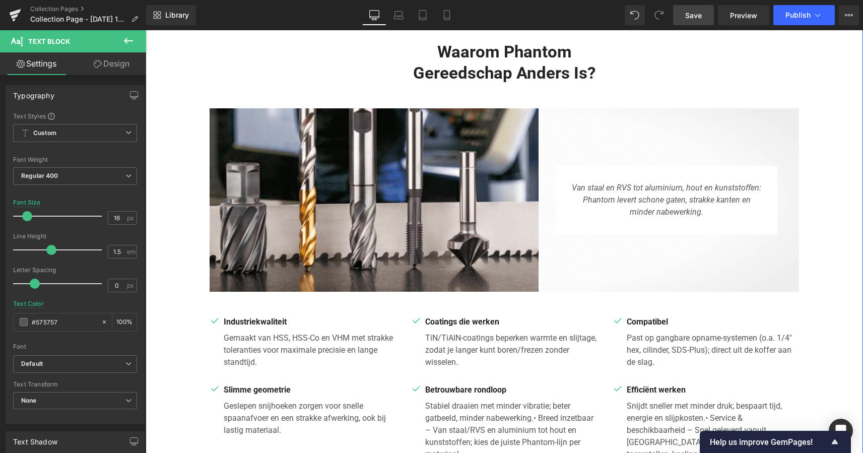
scroll to position [385, 0]
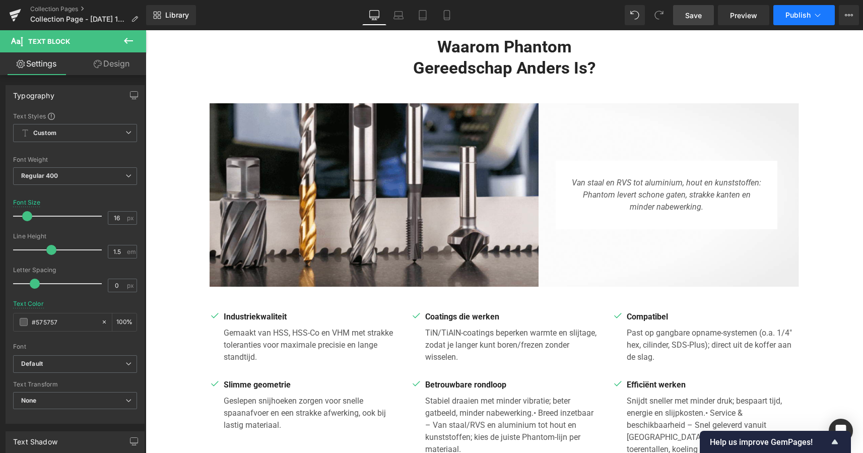
click at [806, 16] on span "Publish" at bounding box center [798, 15] width 25 height 8
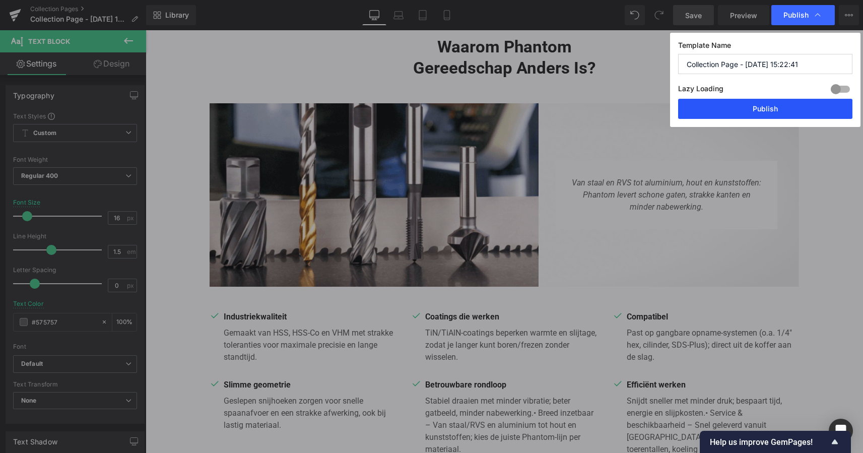
click at [767, 108] on button "Publish" at bounding box center [765, 109] width 174 height 20
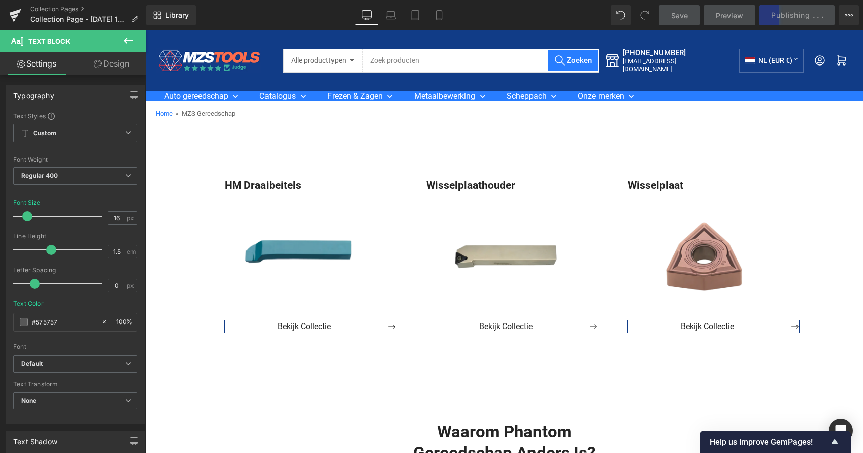
scroll to position [0, 0]
click at [16, 15] on icon at bounding box center [14, 16] width 7 height 5
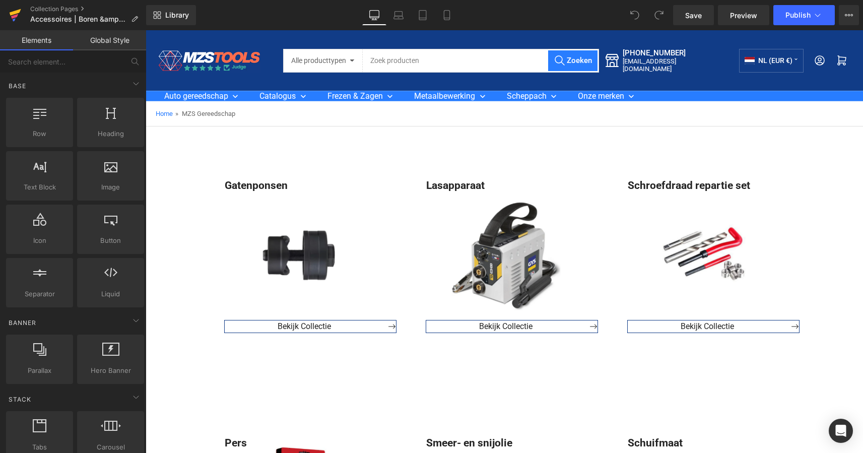
click at [15, 18] on icon at bounding box center [15, 15] width 12 height 25
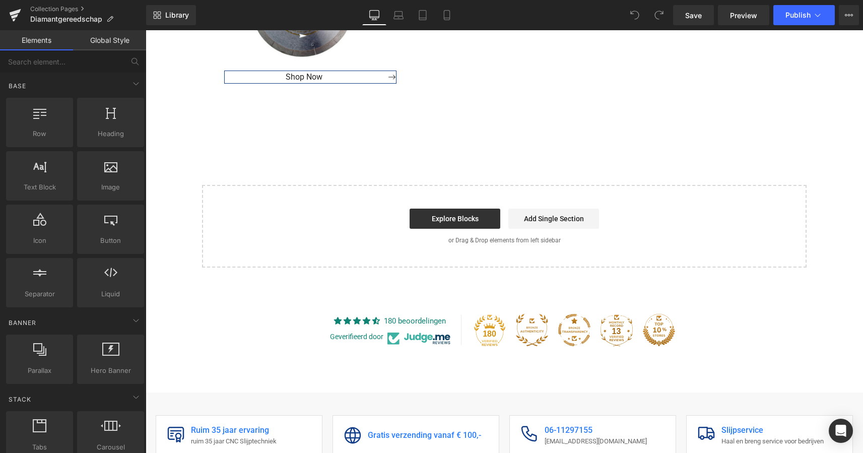
scroll to position [2372, 0]
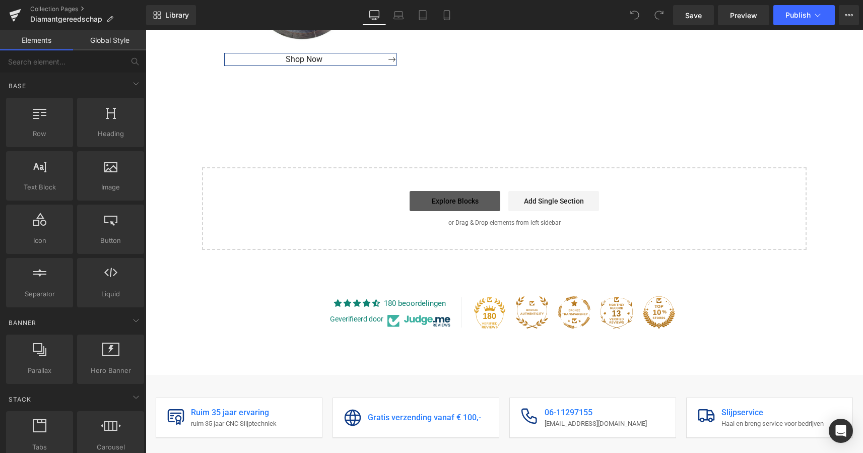
click at [458, 191] on link "Explore Blocks" at bounding box center [455, 201] width 91 height 20
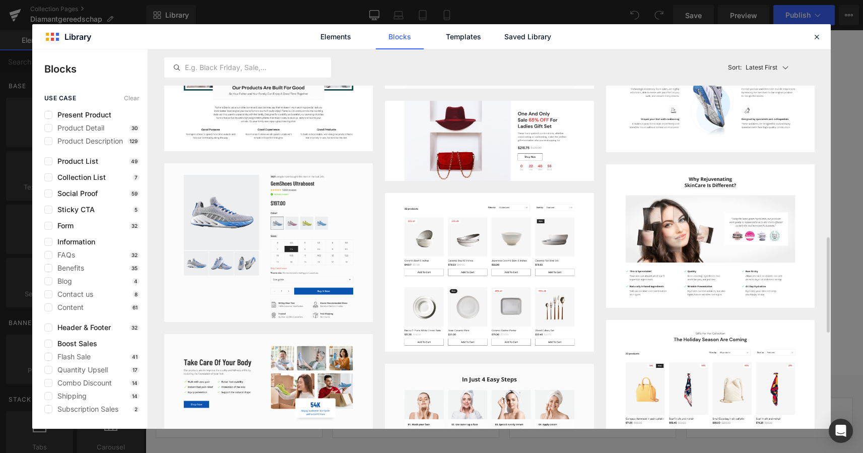
scroll to position [744, 0]
click at [48, 242] on label at bounding box center [48, 242] width 8 height 8
click at [48, 242] on input "checkbox" at bounding box center [48, 242] width 0 height 0
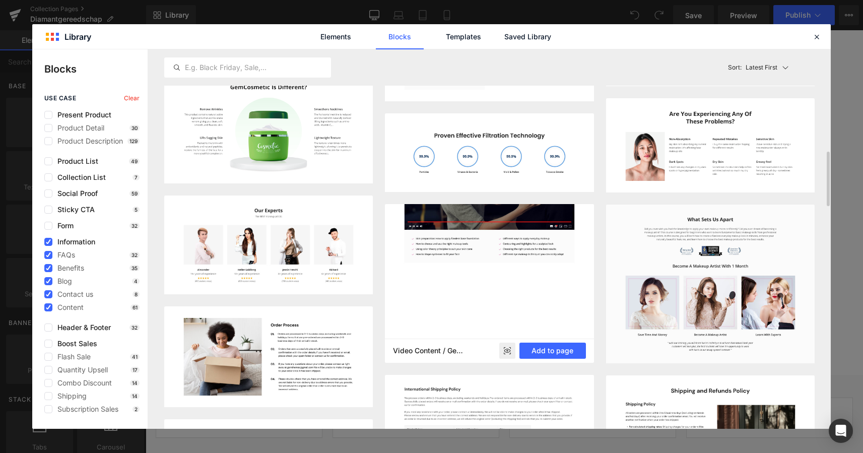
scroll to position [680, 0]
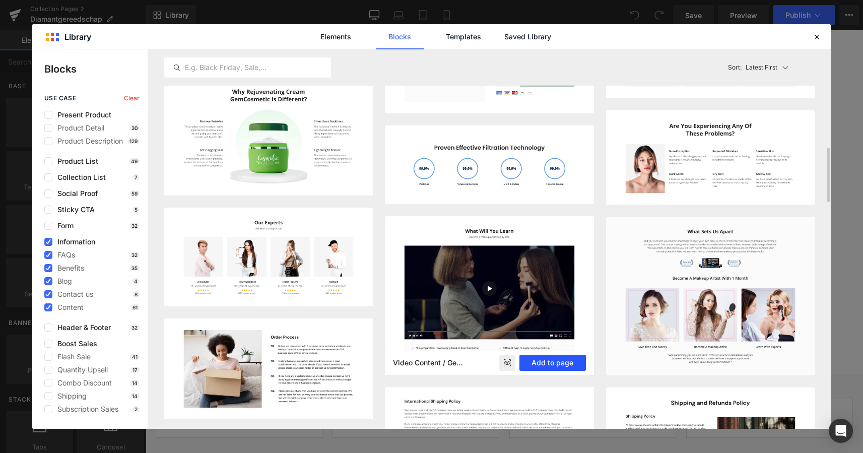
click at [540, 359] on button "Add to page" at bounding box center [552, 363] width 67 height 16
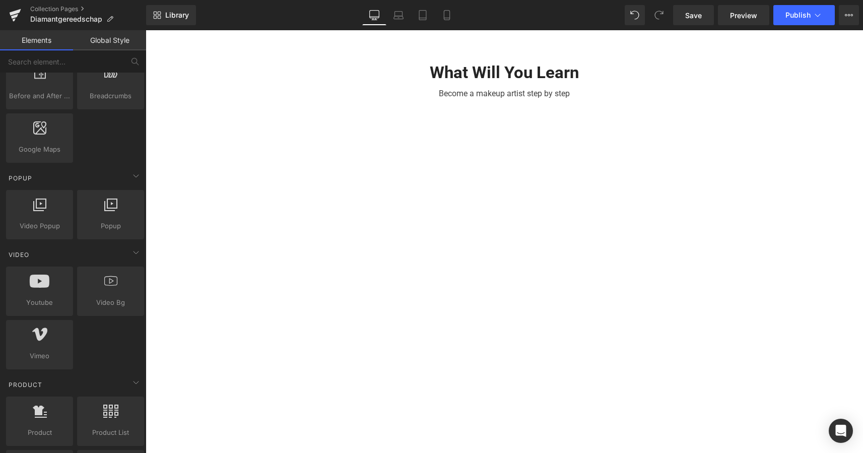
scroll to position [558, 0]
click at [41, 284] on icon at bounding box center [40, 280] width 20 height 13
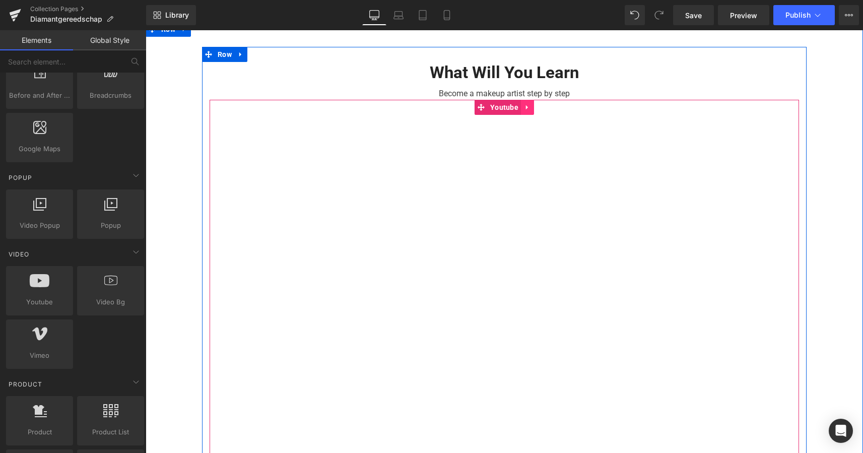
click at [525, 103] on icon at bounding box center [527, 107] width 7 height 8
click at [486, 100] on span "Youtube" at bounding box center [484, 107] width 33 height 15
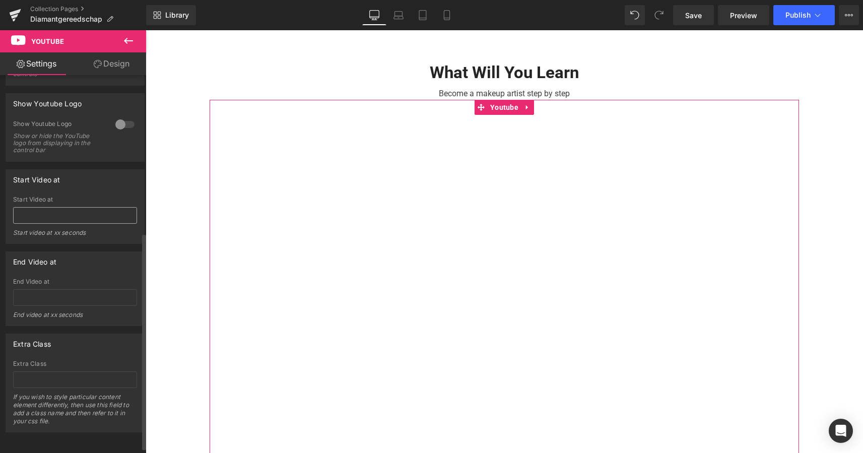
scroll to position [282, 0]
click at [51, 210] on input "text" at bounding box center [75, 215] width 124 height 17
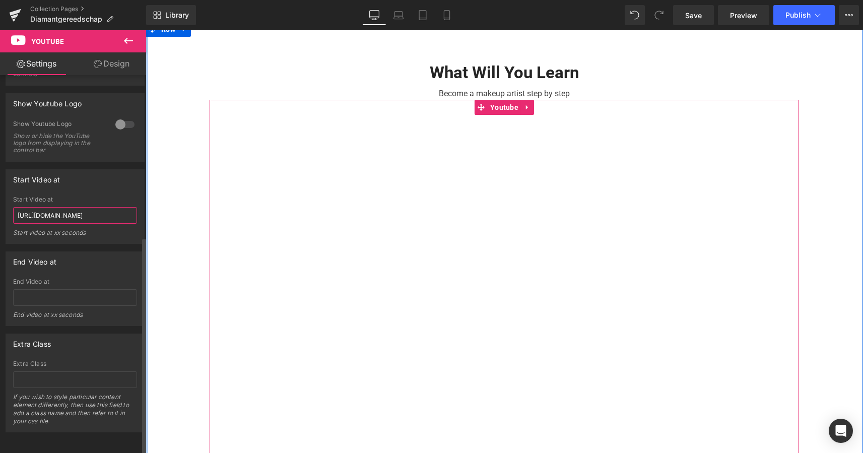
type input "https://www.youtube.com/watch?v=XJJNeUbOJJg"
click at [115, 120] on div at bounding box center [125, 124] width 24 height 16
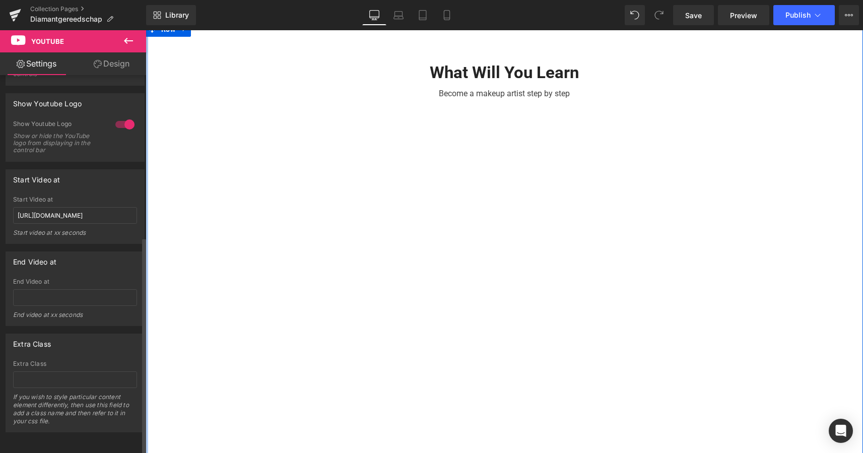
click at [120, 119] on div at bounding box center [125, 124] width 24 height 16
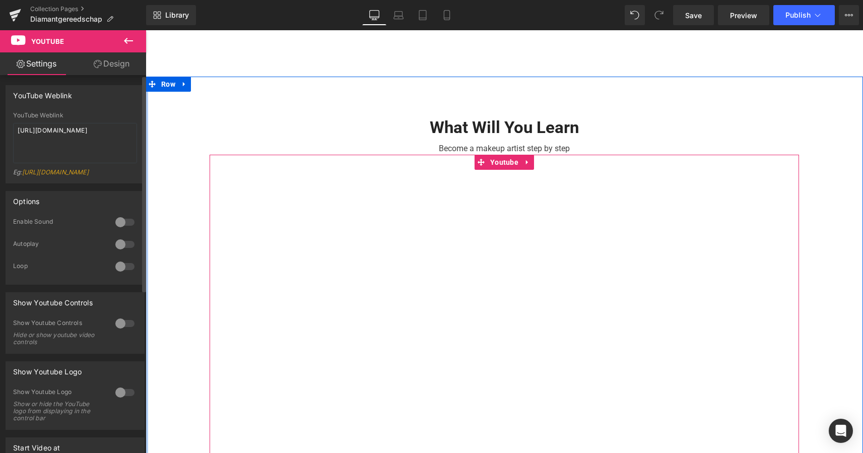
scroll to position [0, 0]
drag, startPoint x: 120, startPoint y: 132, endPoint x: -2, endPoint y: 130, distance: 121.4
click at [0, 130] on html "Youtube You are previewing how the will restyle your page. You can not edit Ele…" at bounding box center [431, 226] width 863 height 453
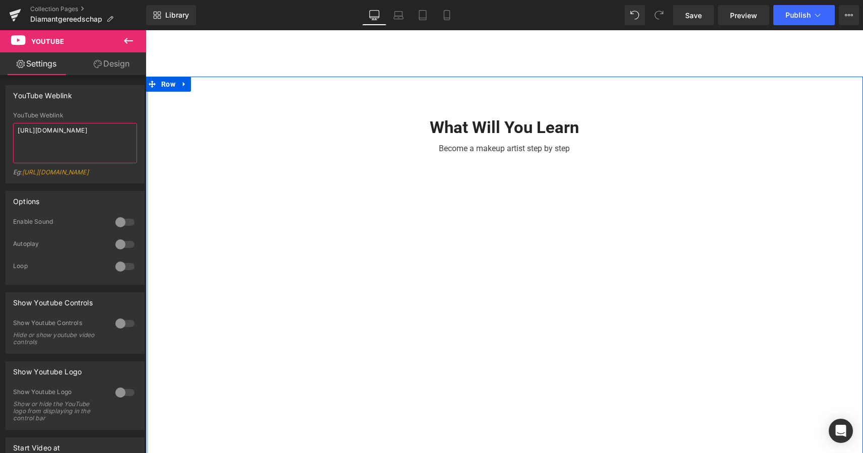
paste textarea "www.youtube.com/watch?v=XJJNeUbOJJg"
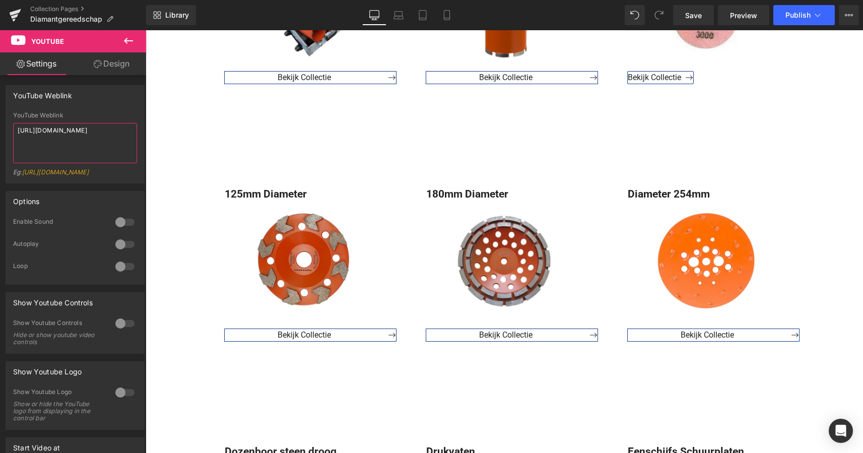
scroll to position [770, 0]
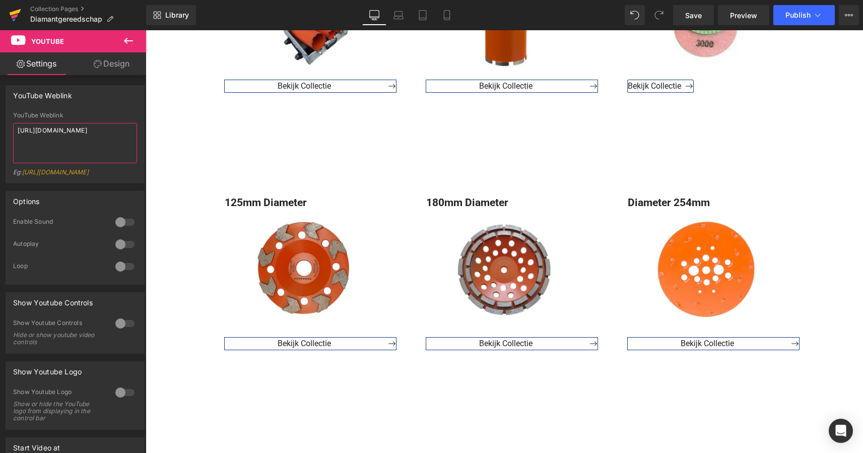
type textarea "https://www.youtube.com/watch?v=XJJNeUbOJJg"
click at [20, 8] on icon at bounding box center [15, 15] width 12 height 25
